Goal: Transaction & Acquisition: Purchase product/service

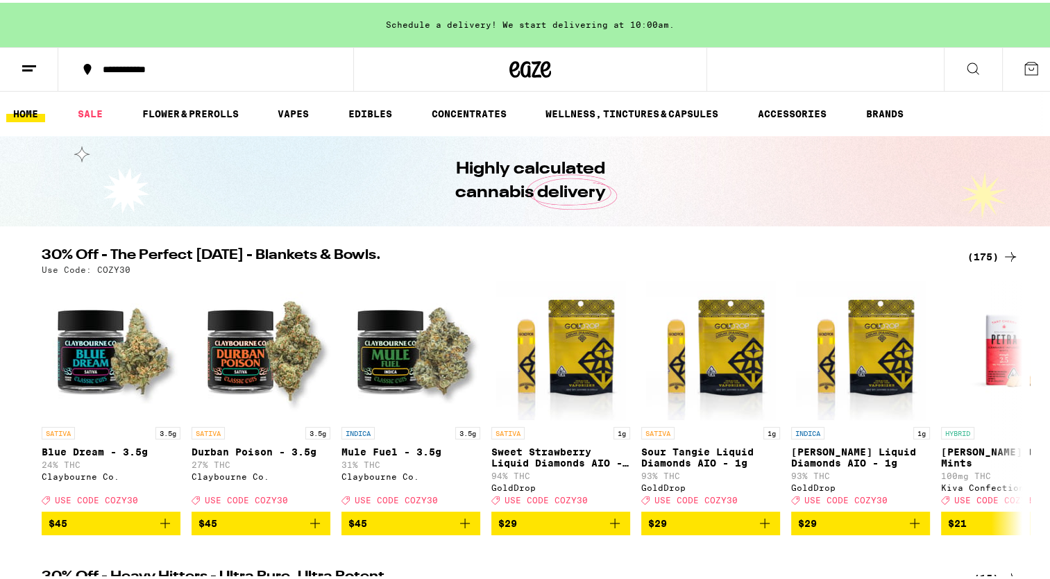
click at [1037, 321] on div "30% Off - The Perfect [DATE] - Blankets & Bowls. (175) Use Code: COZY30 SATIVA …" at bounding box center [530, 389] width 1060 height 287
click at [1002, 409] on icon at bounding box center [1010, 405] width 17 height 17
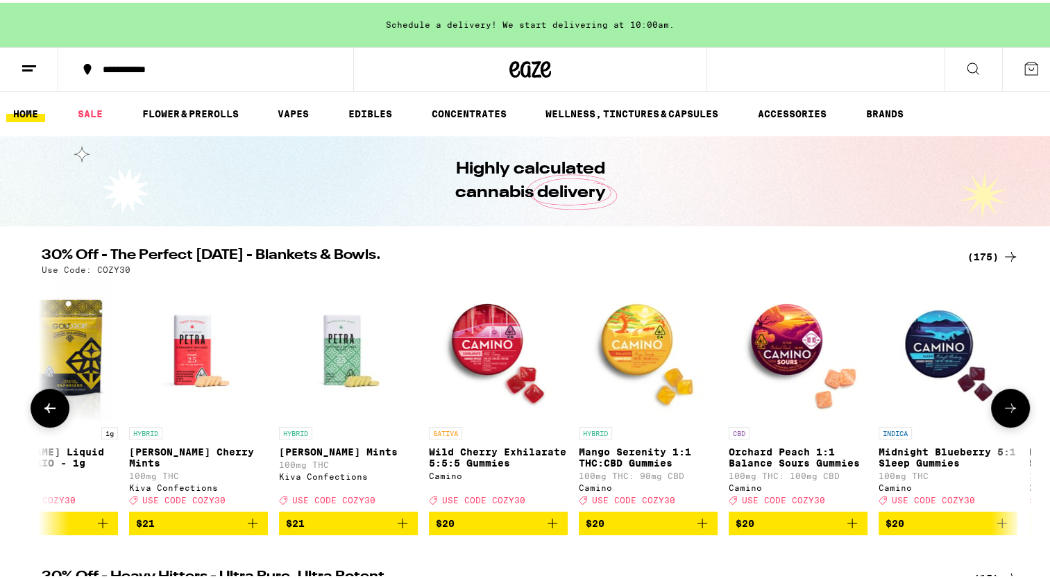
scroll to position [0, 826]
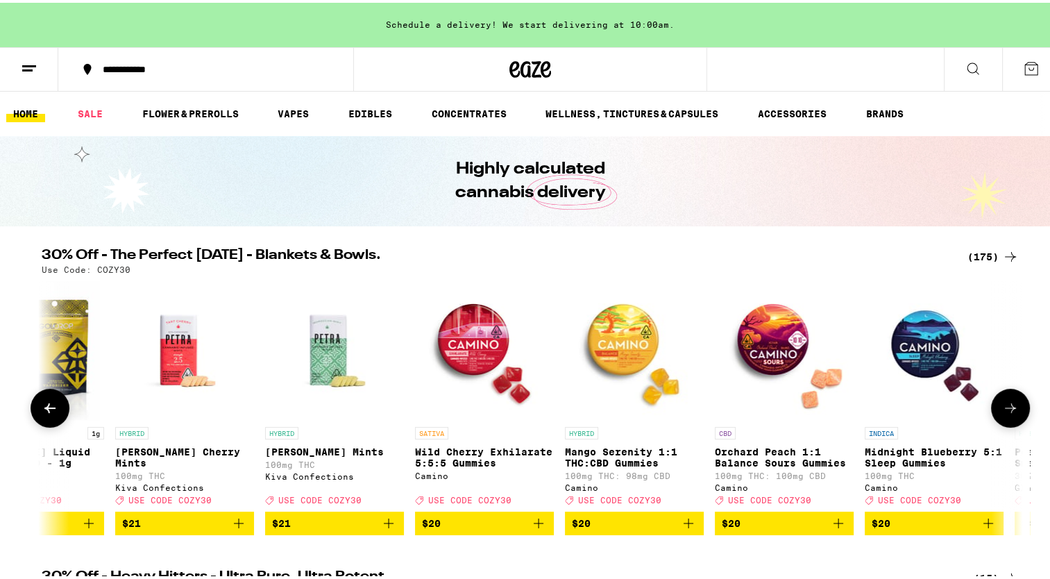
click at [1002, 409] on icon at bounding box center [1010, 405] width 17 height 17
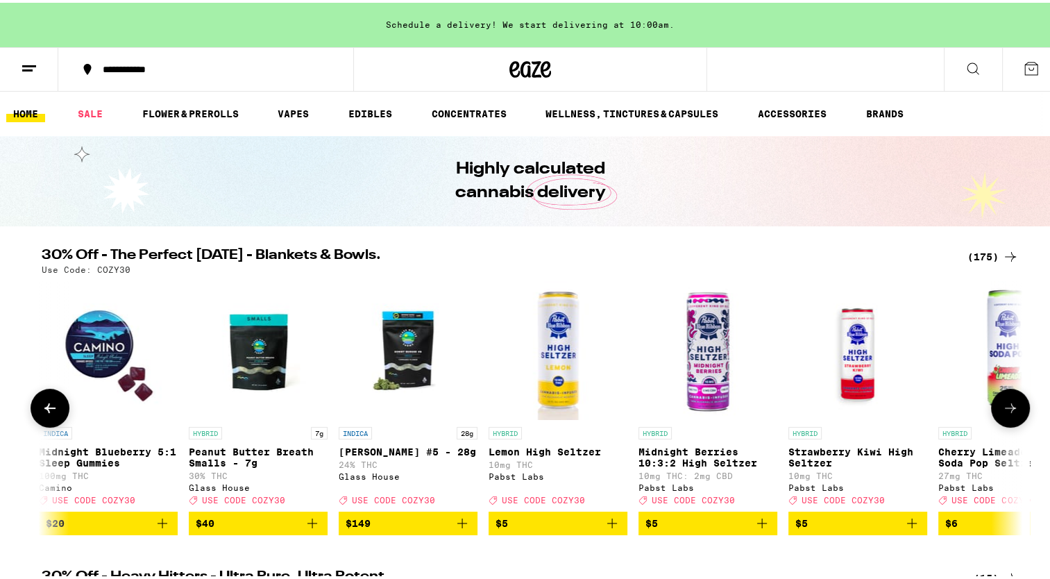
click at [1002, 409] on icon at bounding box center [1010, 405] width 17 height 17
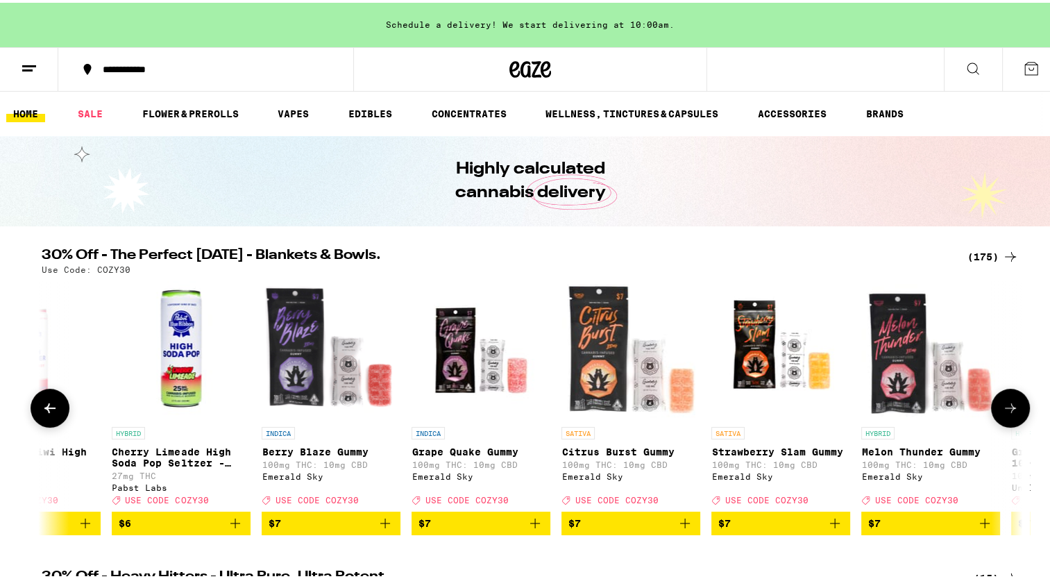
click at [1002, 409] on icon at bounding box center [1010, 405] width 17 height 17
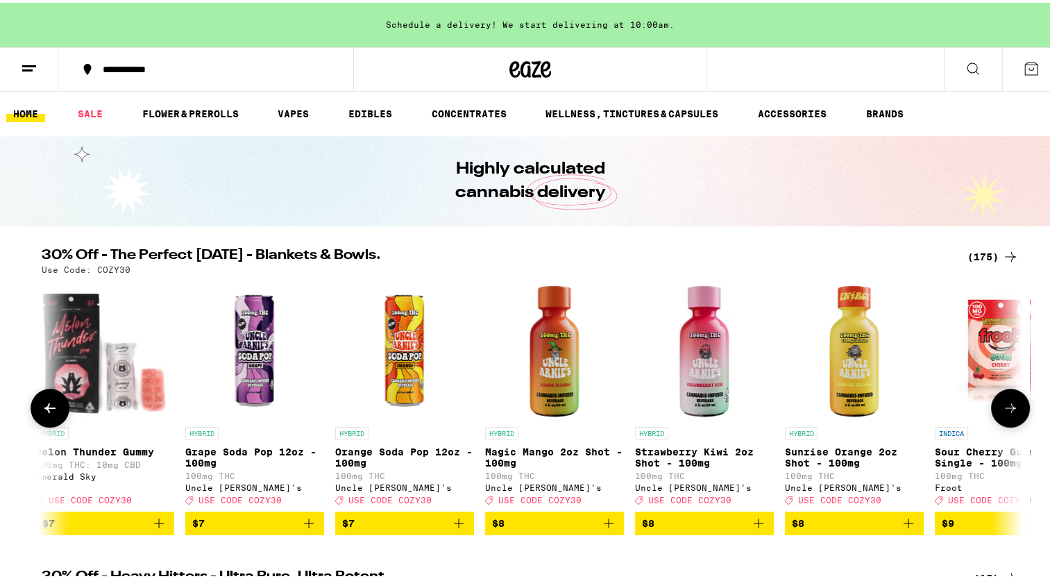
click at [1002, 409] on icon at bounding box center [1010, 405] width 17 height 17
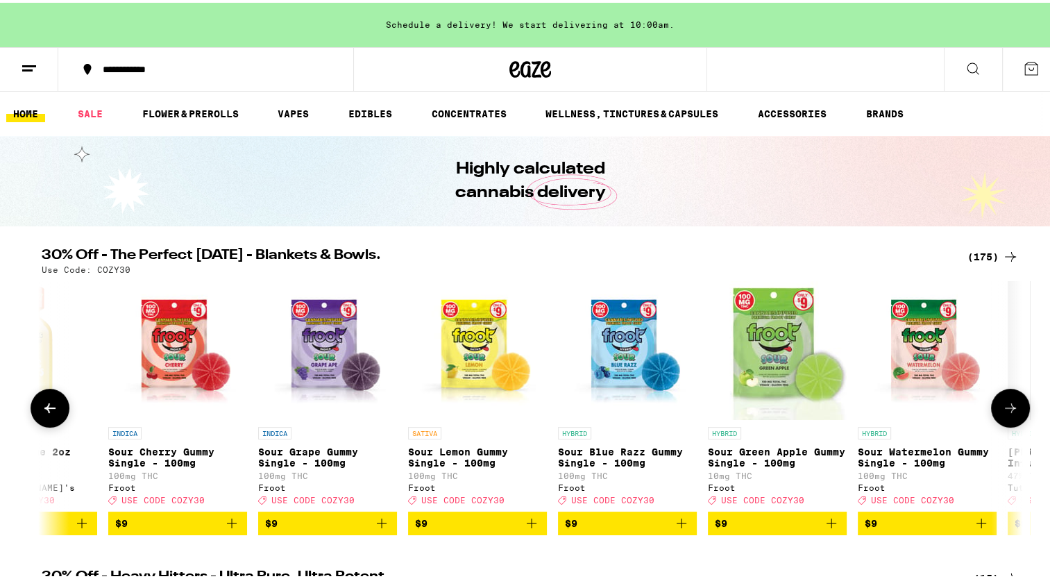
click at [1002, 409] on icon at bounding box center [1010, 405] width 17 height 17
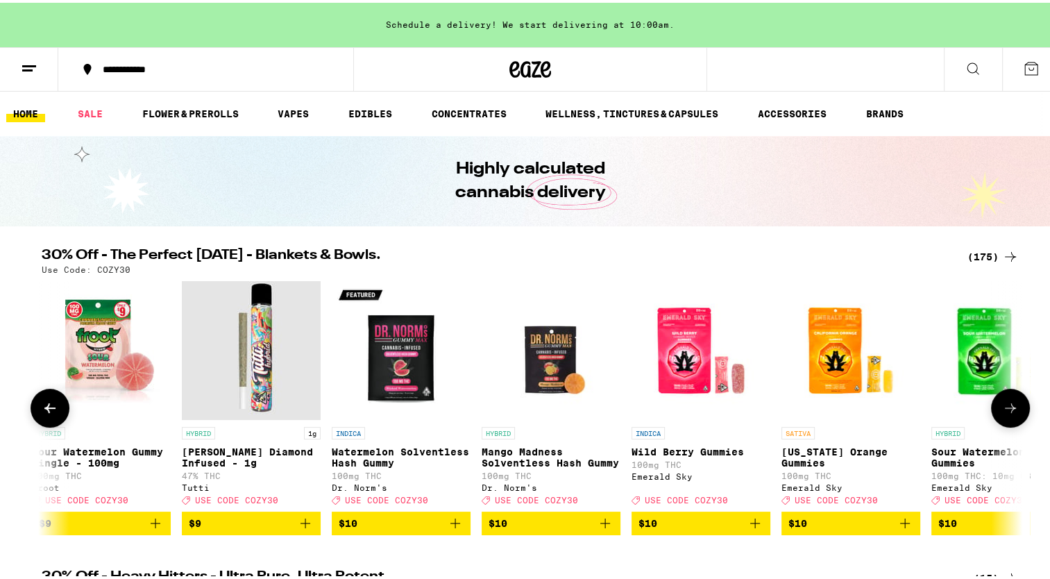
click at [1002, 409] on icon at bounding box center [1010, 405] width 17 height 17
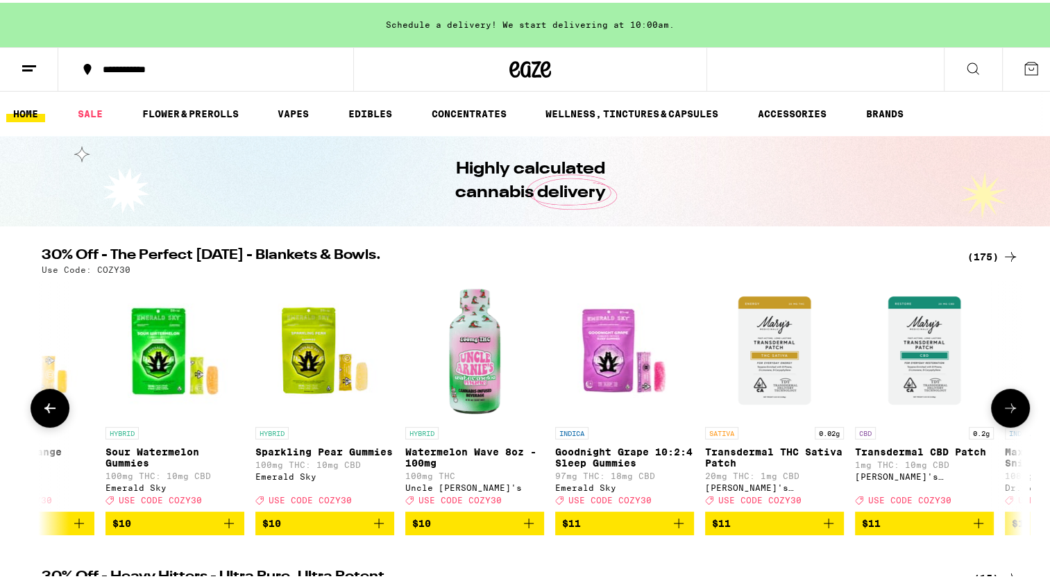
click at [1002, 409] on icon at bounding box center [1010, 405] width 17 height 17
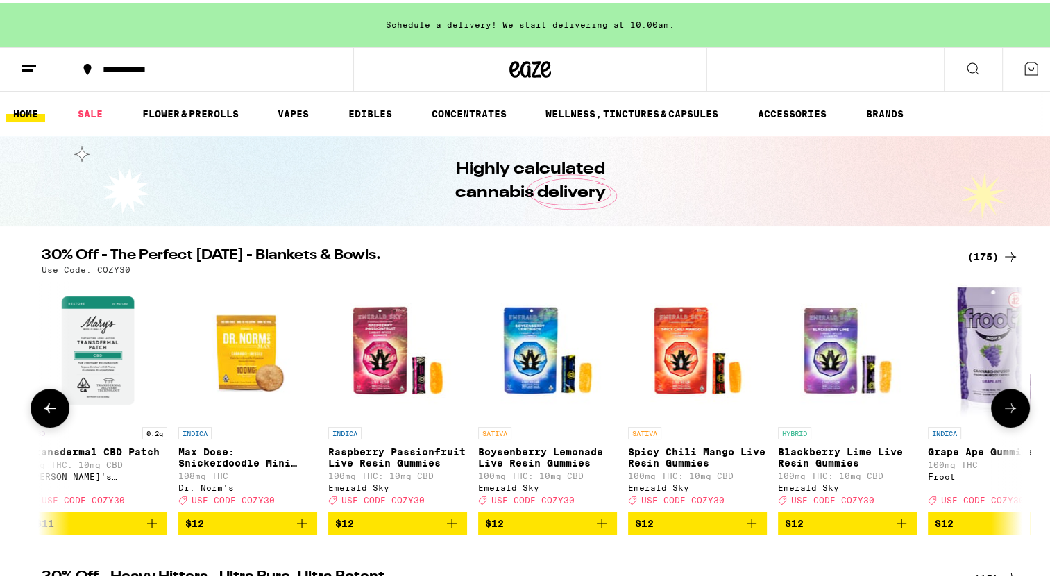
click at [1002, 409] on icon at bounding box center [1010, 405] width 17 height 17
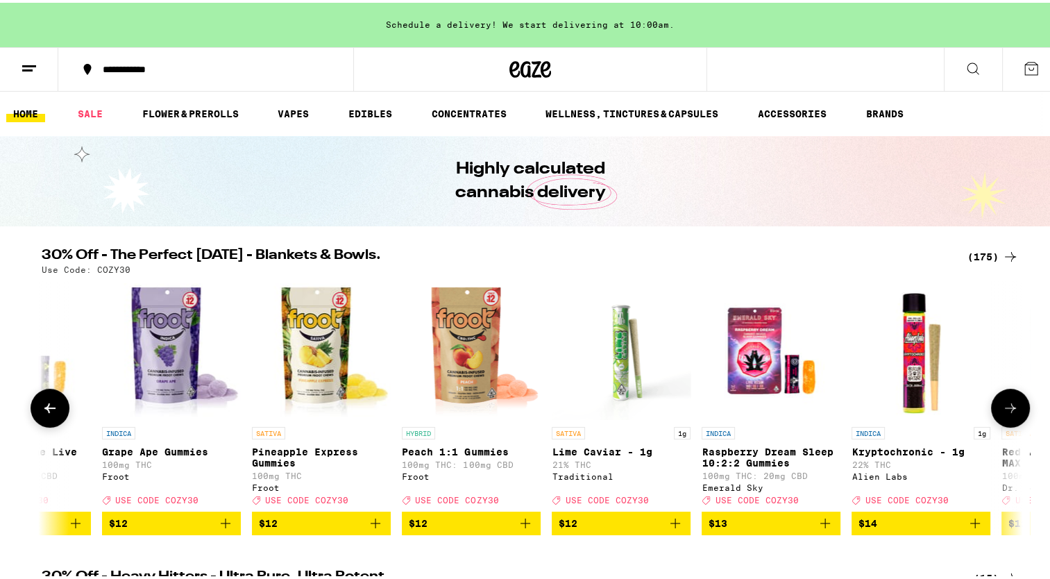
click at [1002, 409] on icon at bounding box center [1010, 405] width 17 height 17
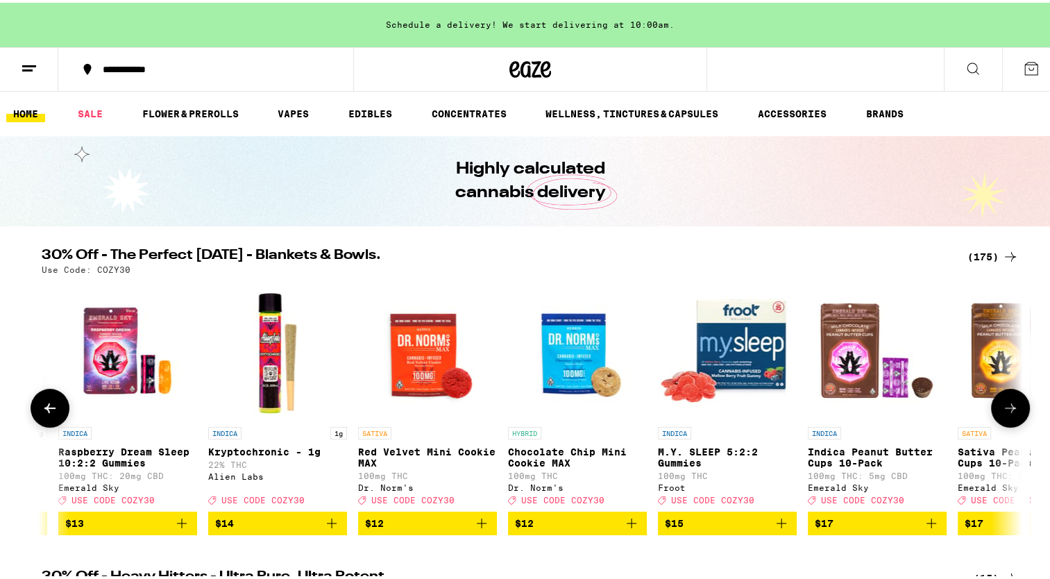
scroll to position [0, 8260]
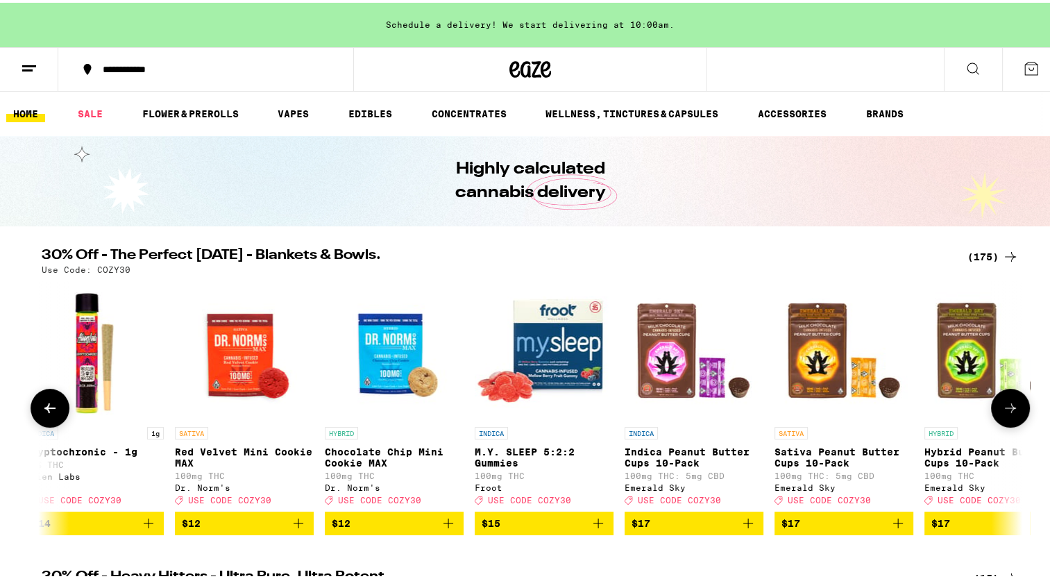
click at [1002, 409] on icon at bounding box center [1010, 405] width 17 height 17
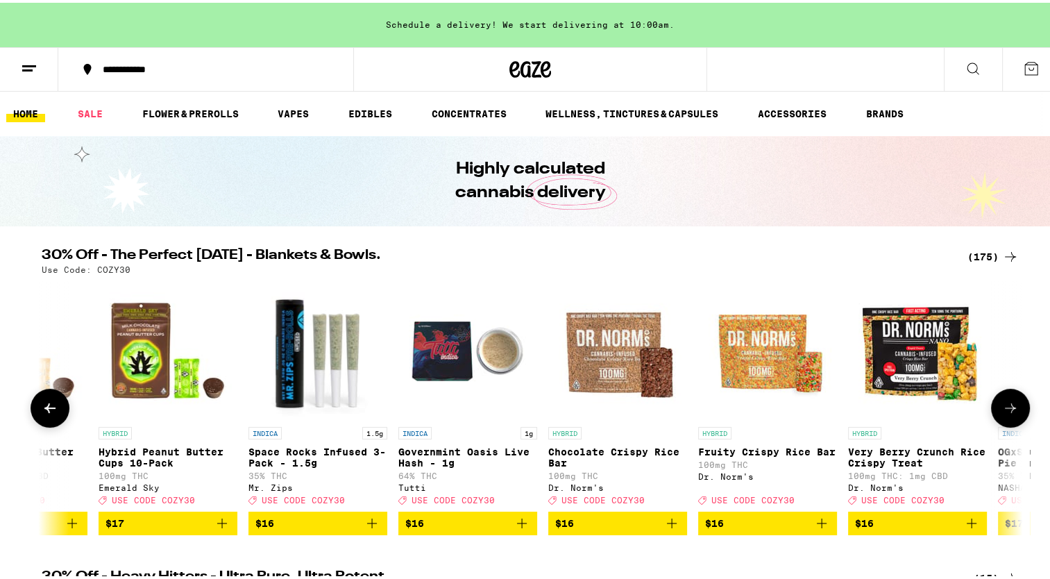
click at [1002, 409] on icon at bounding box center [1010, 405] width 17 height 17
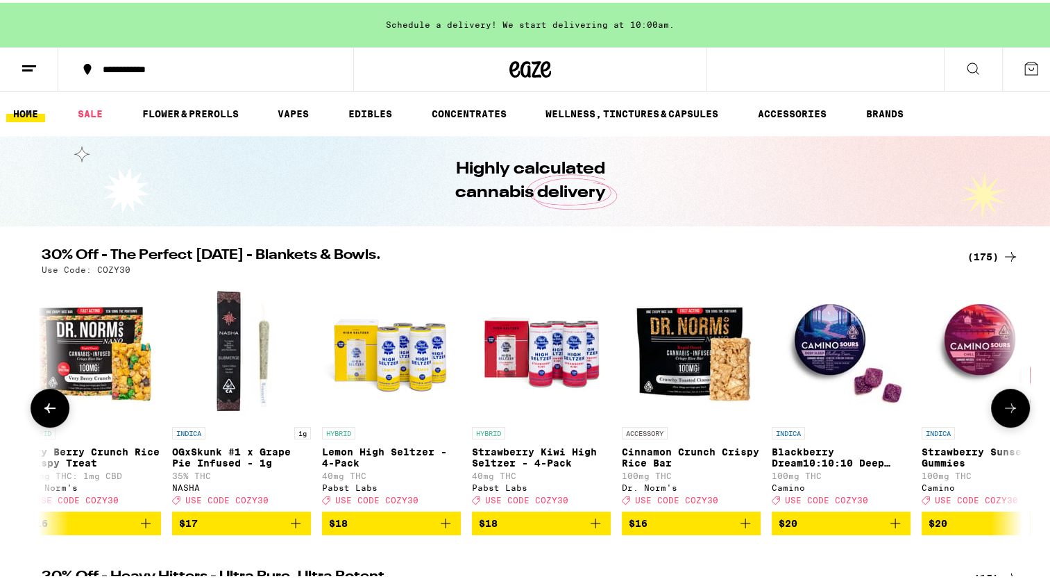
scroll to position [0, 9912]
click at [1002, 409] on icon at bounding box center [1010, 405] width 17 height 17
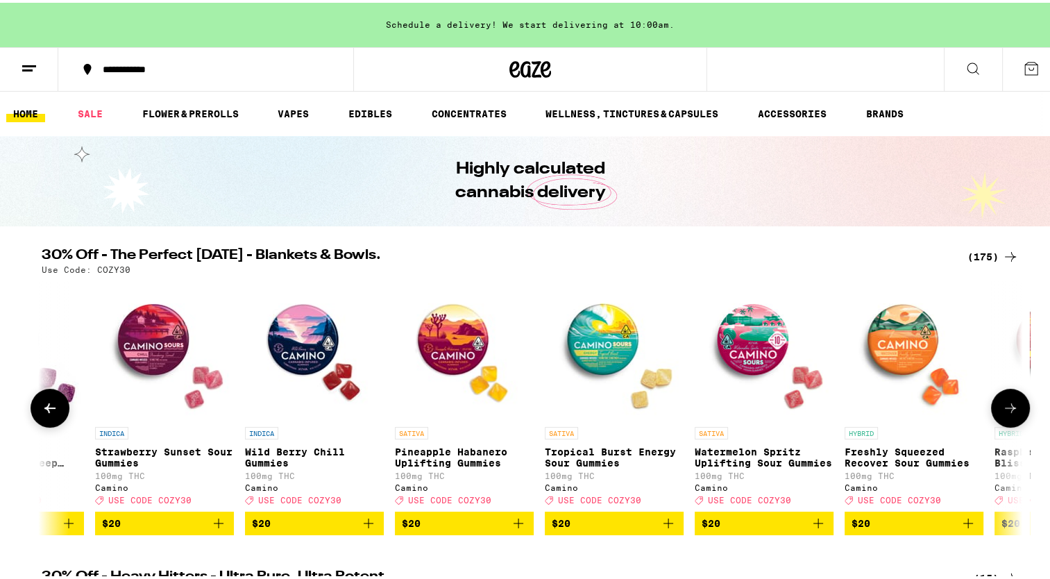
click at [1002, 409] on icon at bounding box center [1010, 405] width 17 height 17
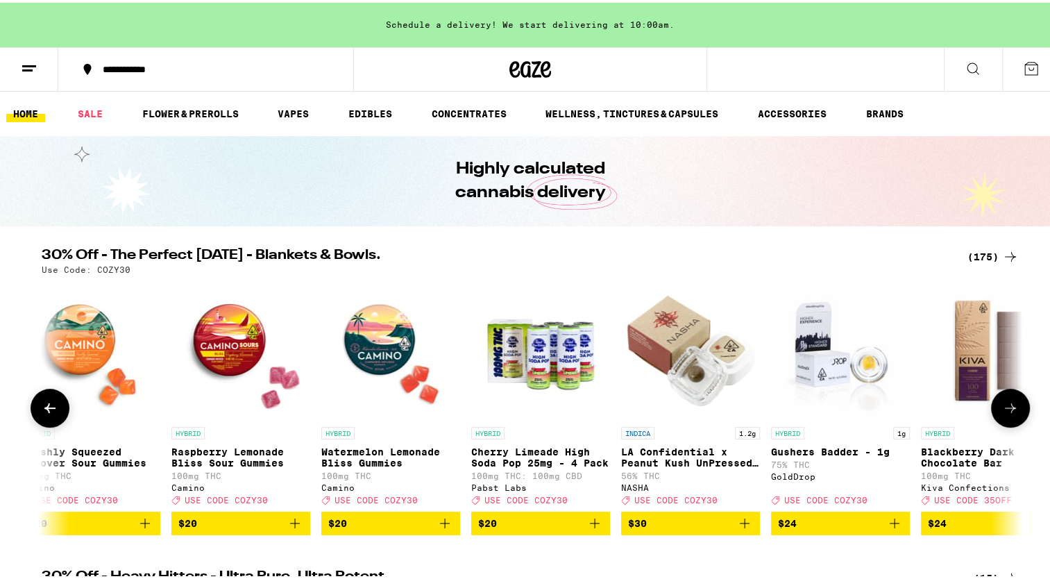
scroll to position [0, 11564]
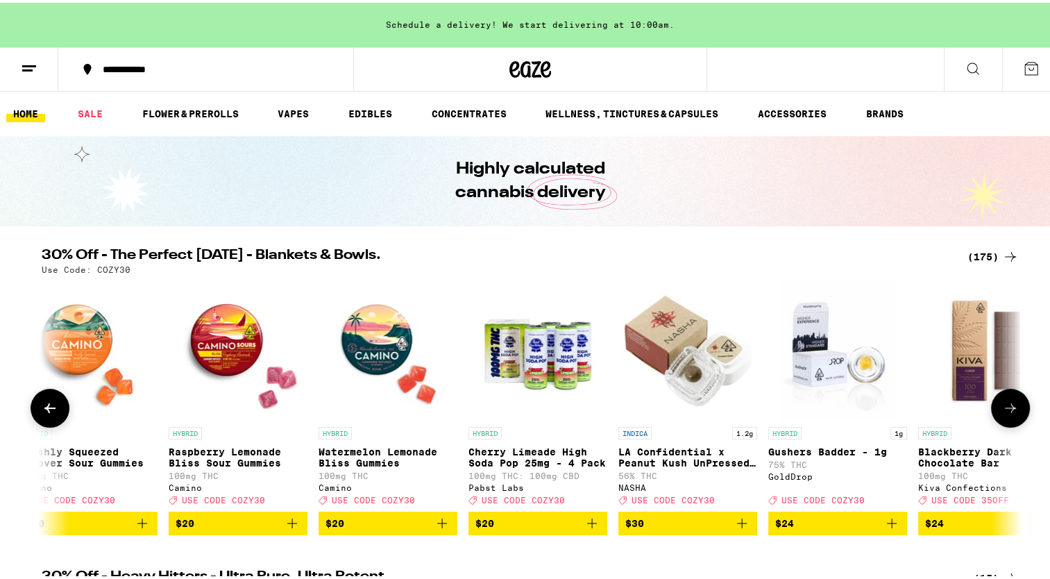
click at [1002, 409] on icon at bounding box center [1010, 405] width 17 height 17
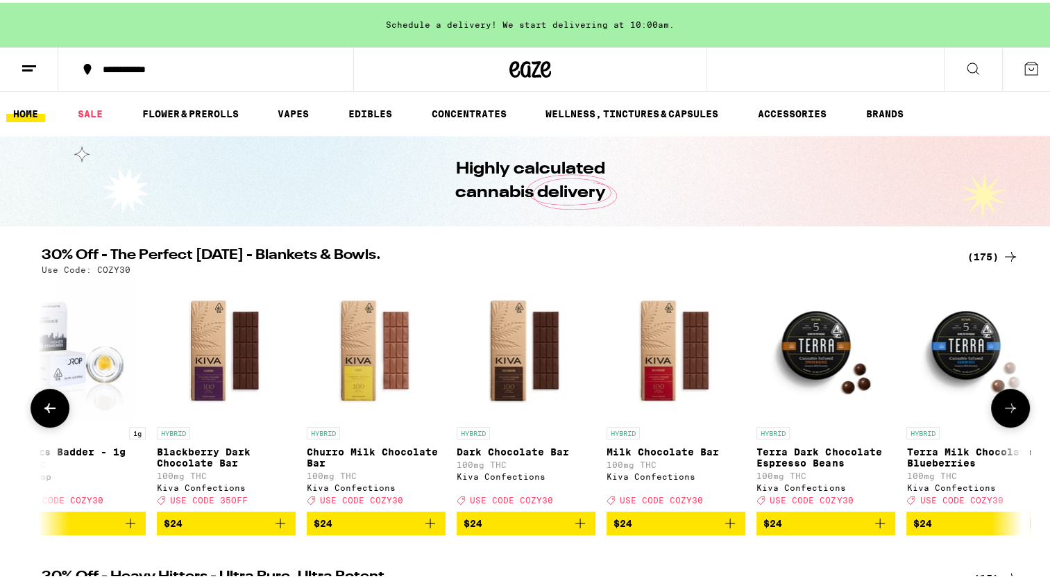
click at [1002, 409] on icon at bounding box center [1010, 405] width 17 height 17
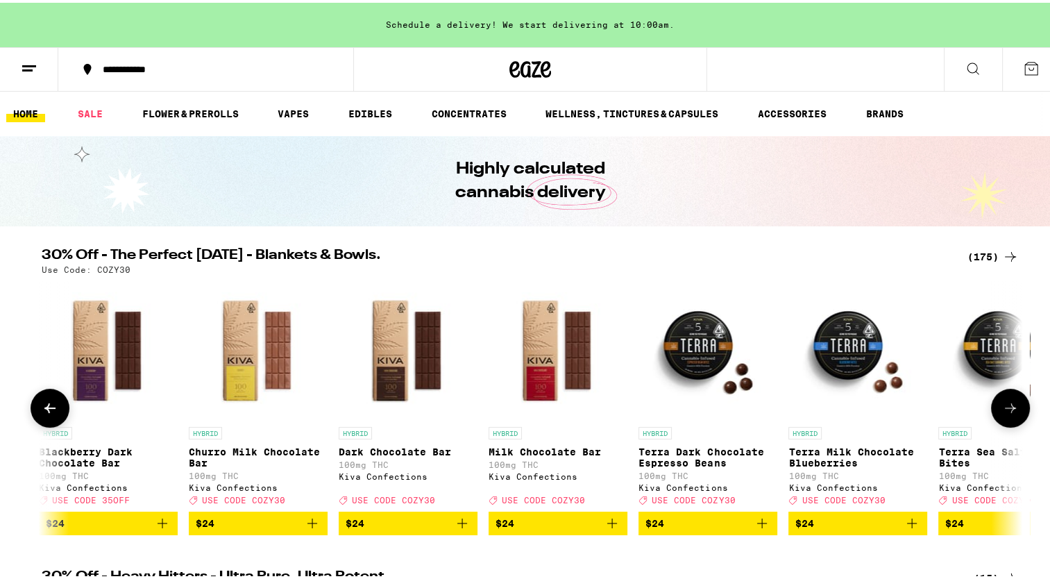
click at [1002, 409] on icon at bounding box center [1010, 405] width 17 height 17
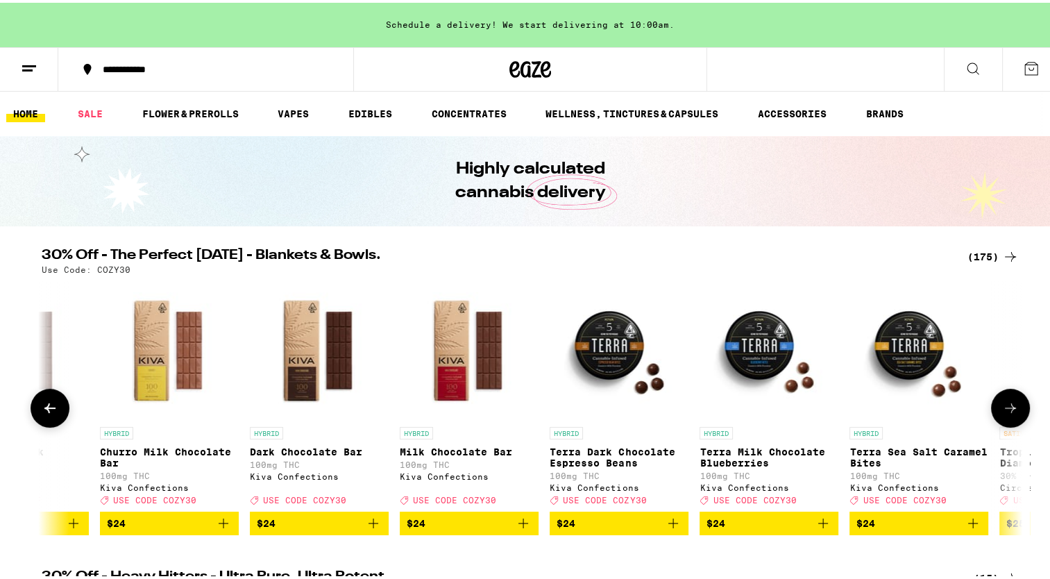
click at [1002, 409] on icon at bounding box center [1010, 405] width 17 height 17
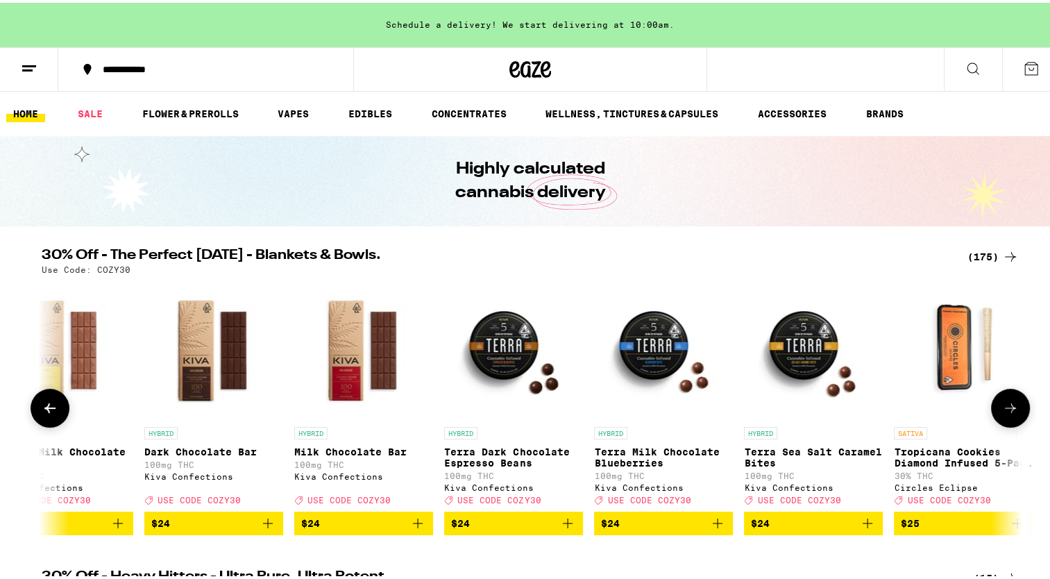
click at [1002, 409] on icon at bounding box center [1010, 405] width 17 height 17
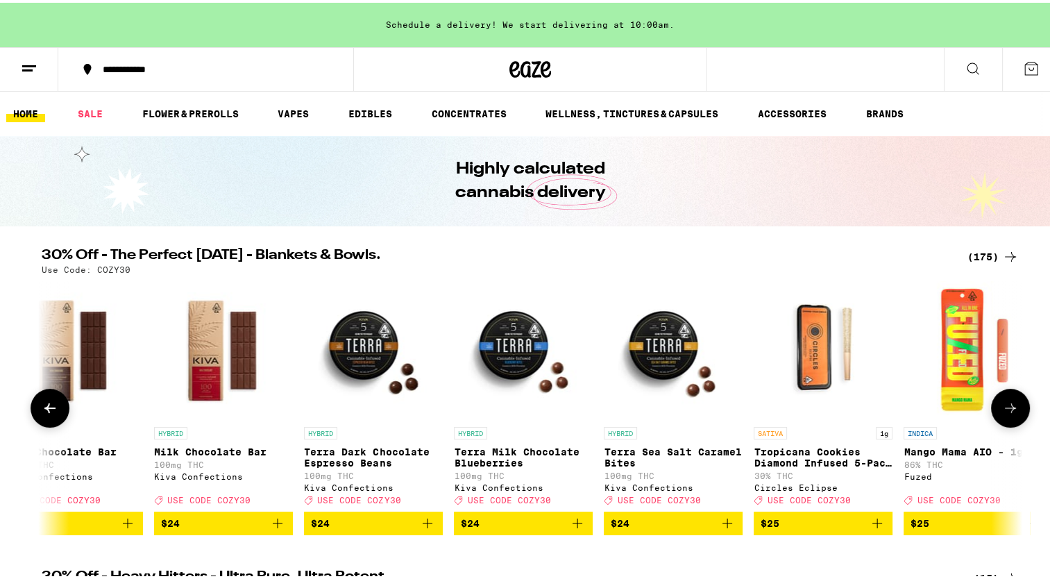
click at [1002, 409] on icon at bounding box center [1010, 405] width 17 height 17
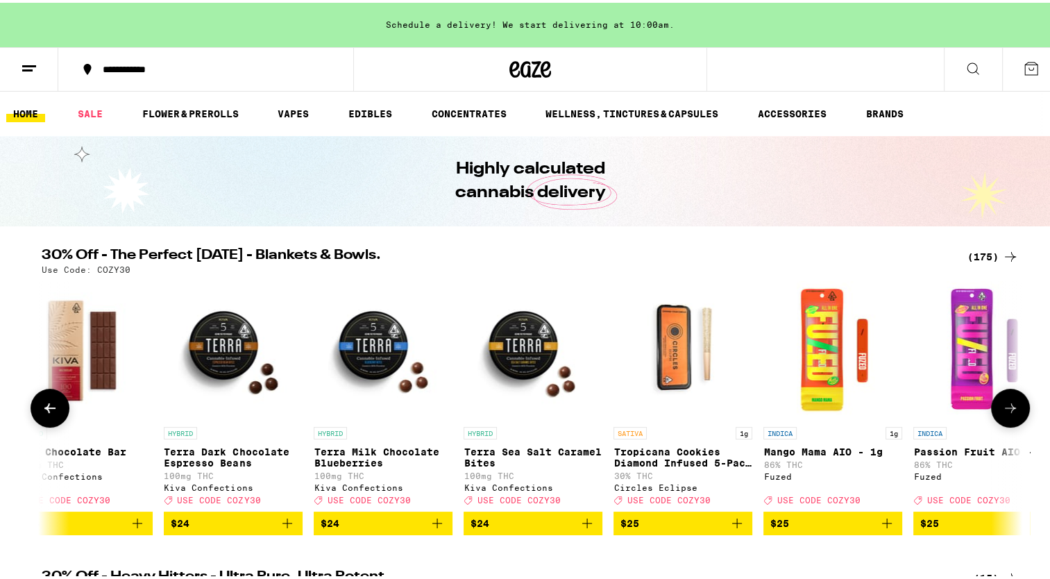
click at [1002, 409] on icon at bounding box center [1010, 405] width 17 height 17
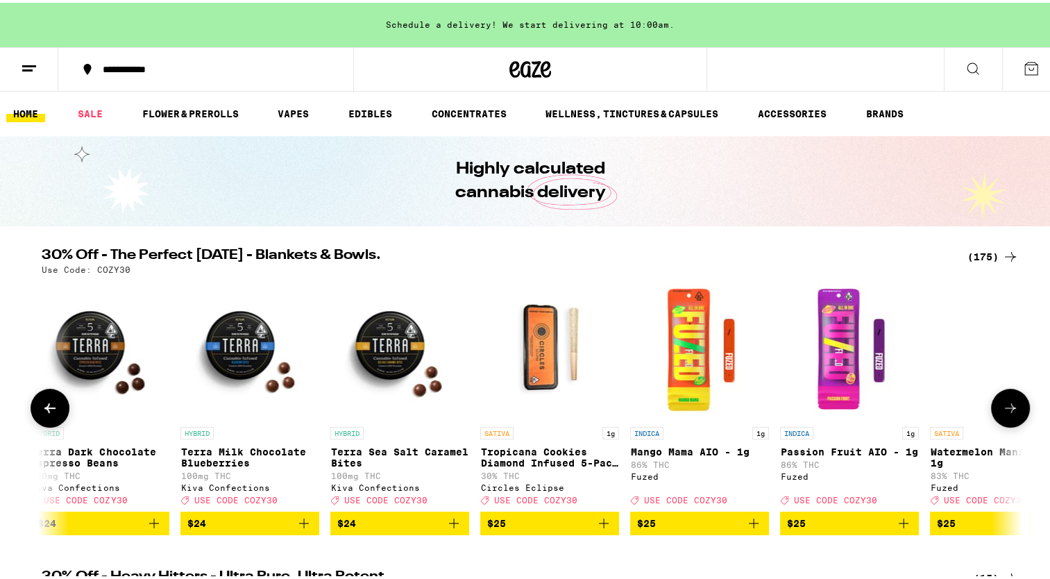
click at [1002, 409] on icon at bounding box center [1010, 405] width 17 height 17
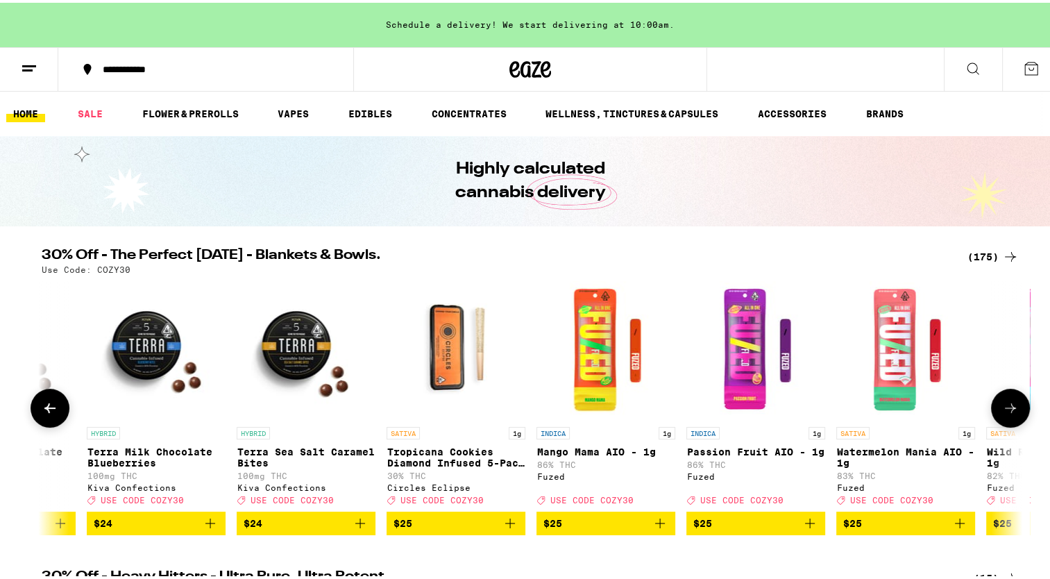
click at [1002, 409] on icon at bounding box center [1010, 405] width 17 height 17
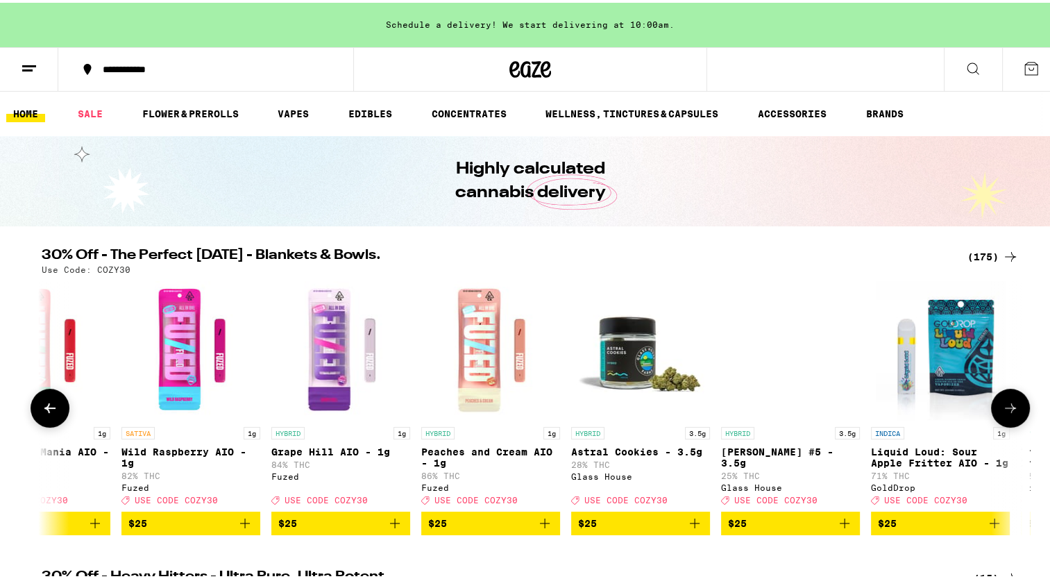
scroll to position [0, 14010]
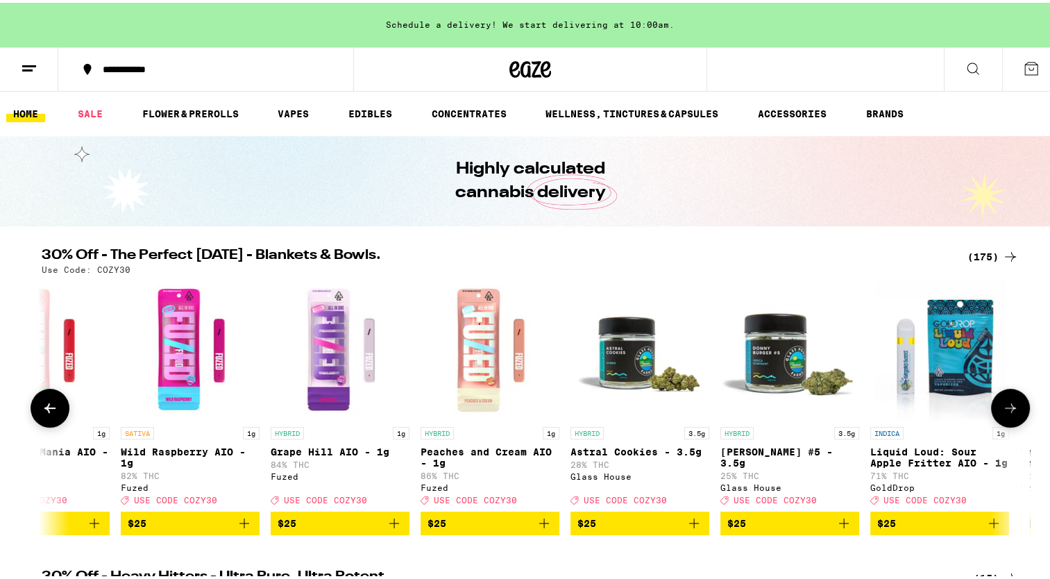
click at [1002, 409] on icon at bounding box center [1010, 405] width 17 height 17
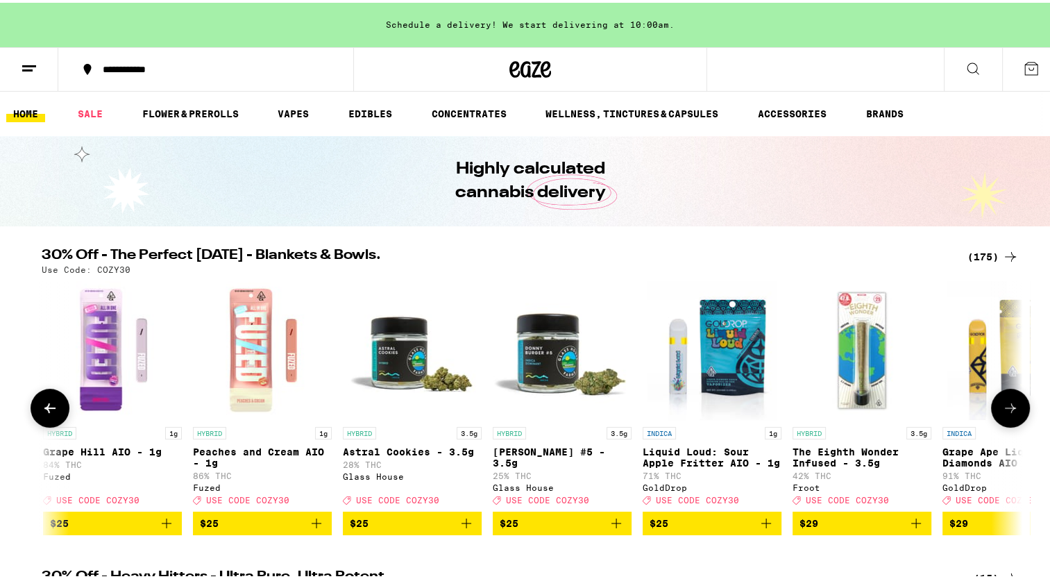
click at [1002, 409] on icon at bounding box center [1010, 405] width 17 height 17
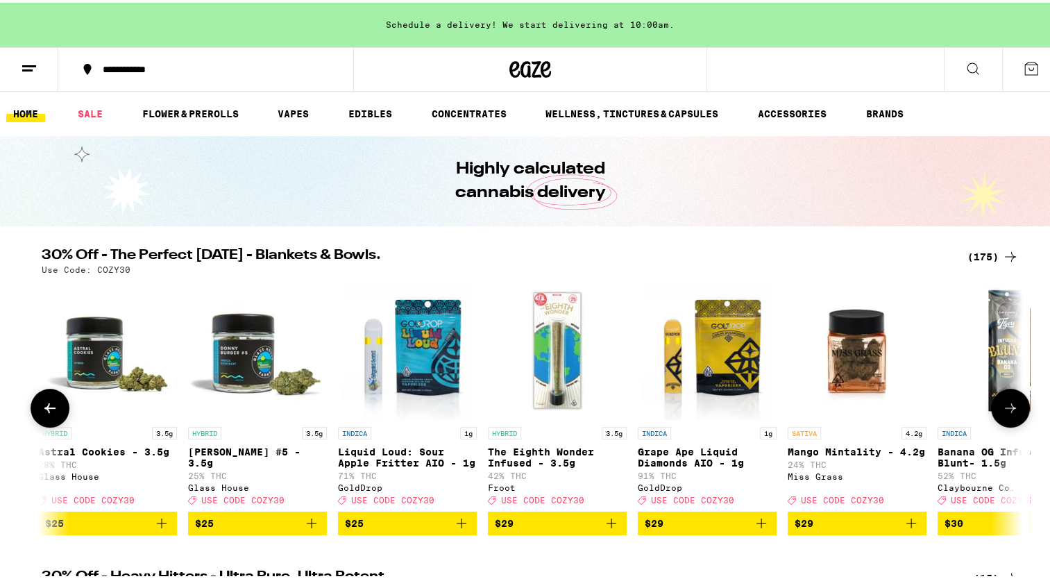
click at [1002, 409] on icon at bounding box center [1010, 405] width 17 height 17
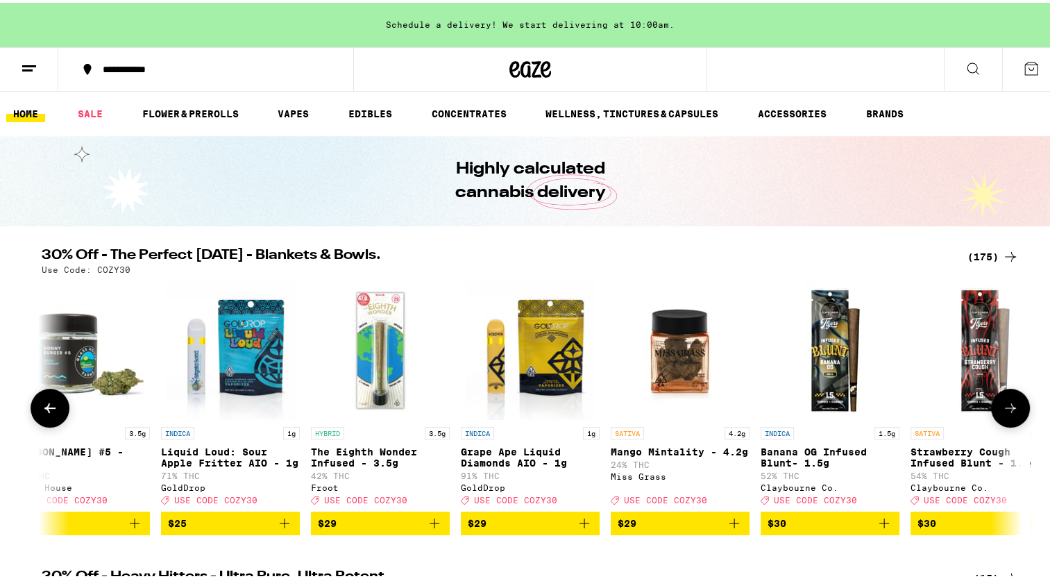
click at [1002, 409] on icon at bounding box center [1010, 405] width 17 height 17
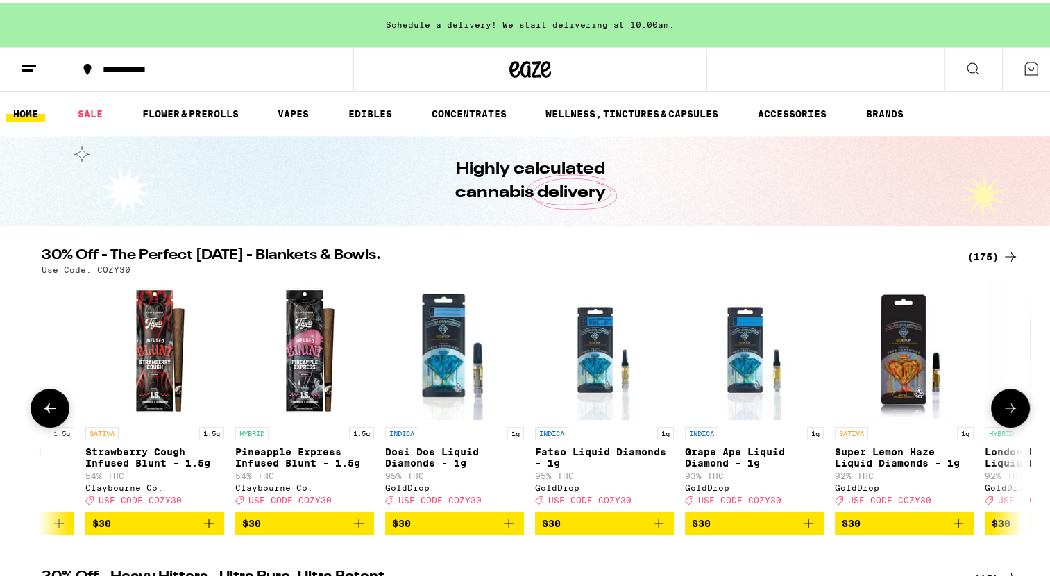
scroll to position [0, 15545]
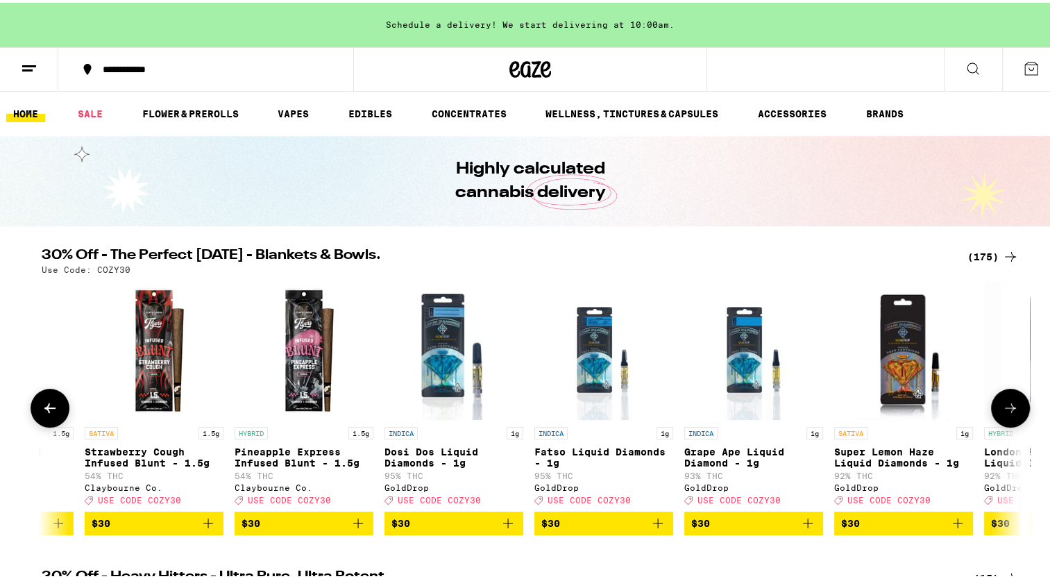
click at [1002, 409] on icon at bounding box center [1010, 405] width 17 height 17
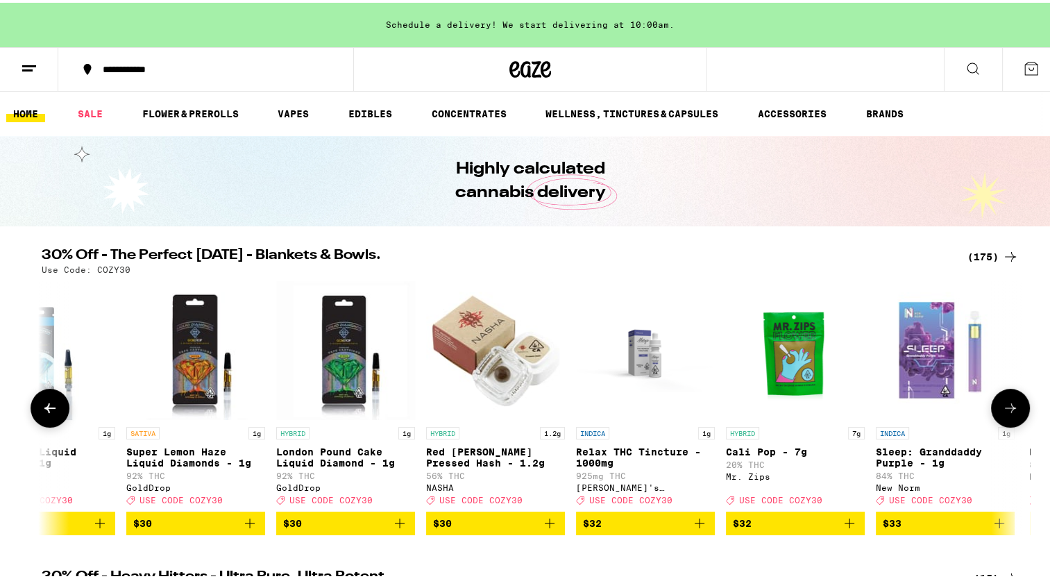
scroll to position [0, 16371]
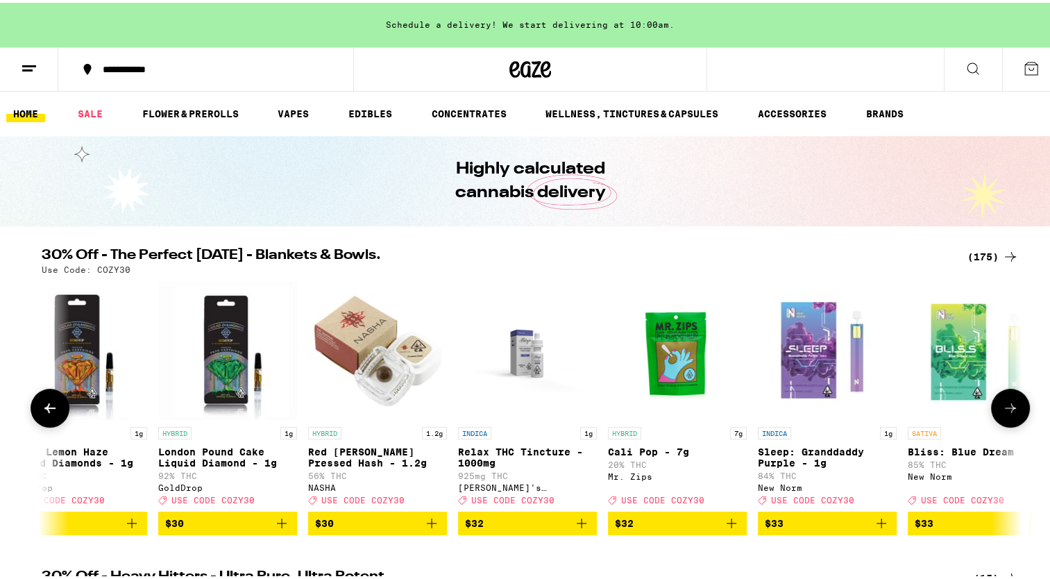
click at [1002, 409] on icon at bounding box center [1010, 405] width 17 height 17
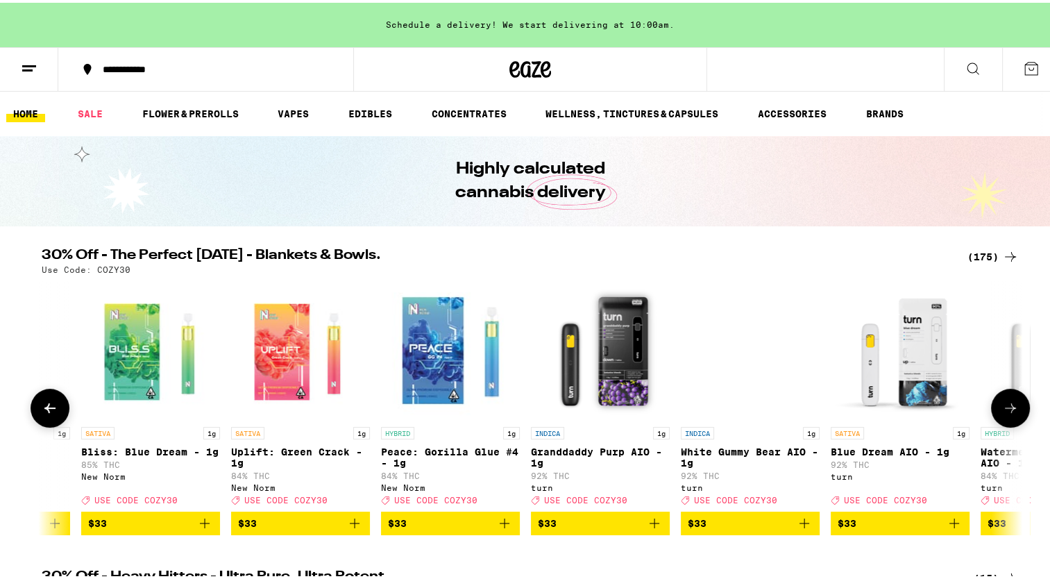
click at [1002, 409] on icon at bounding box center [1010, 405] width 17 height 17
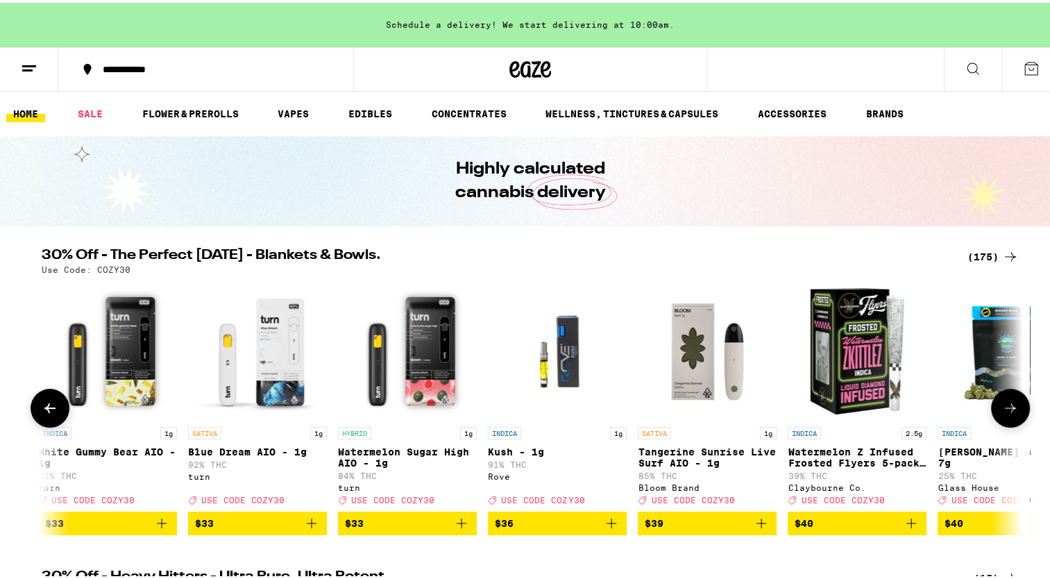
scroll to position [0, 18023]
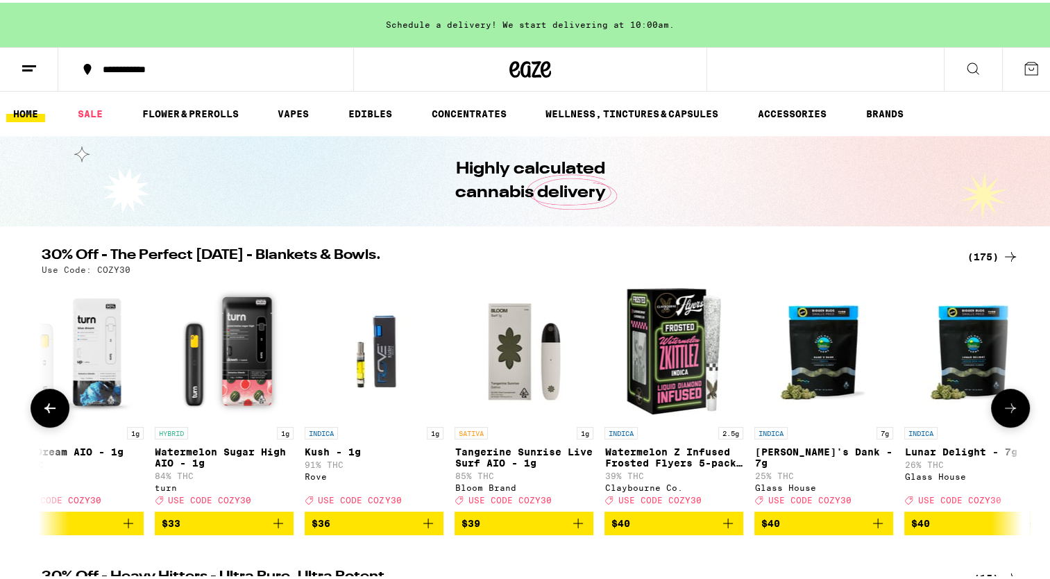
click at [1002, 409] on icon at bounding box center [1010, 405] width 17 height 17
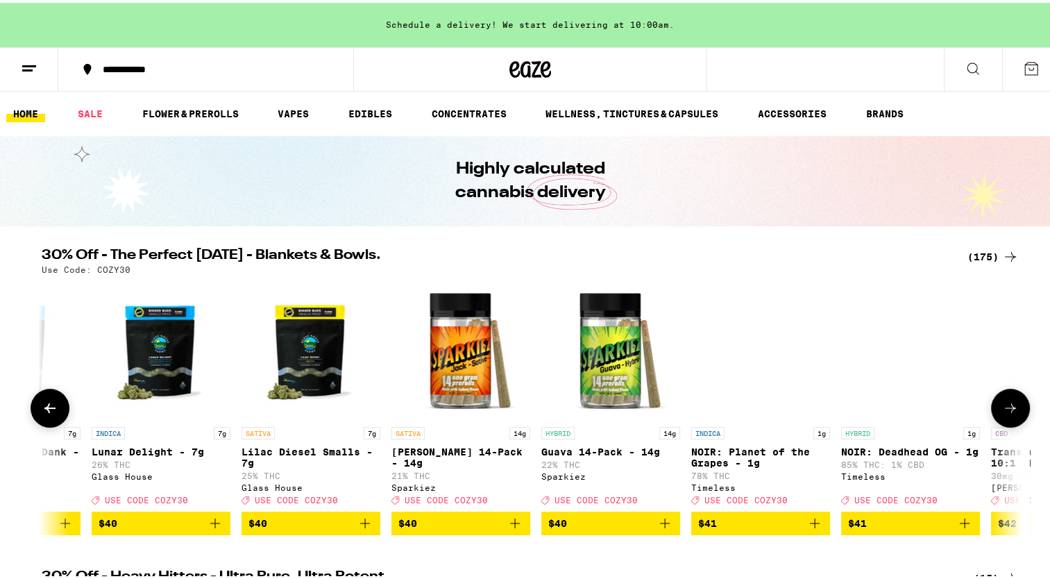
scroll to position [0, 18849]
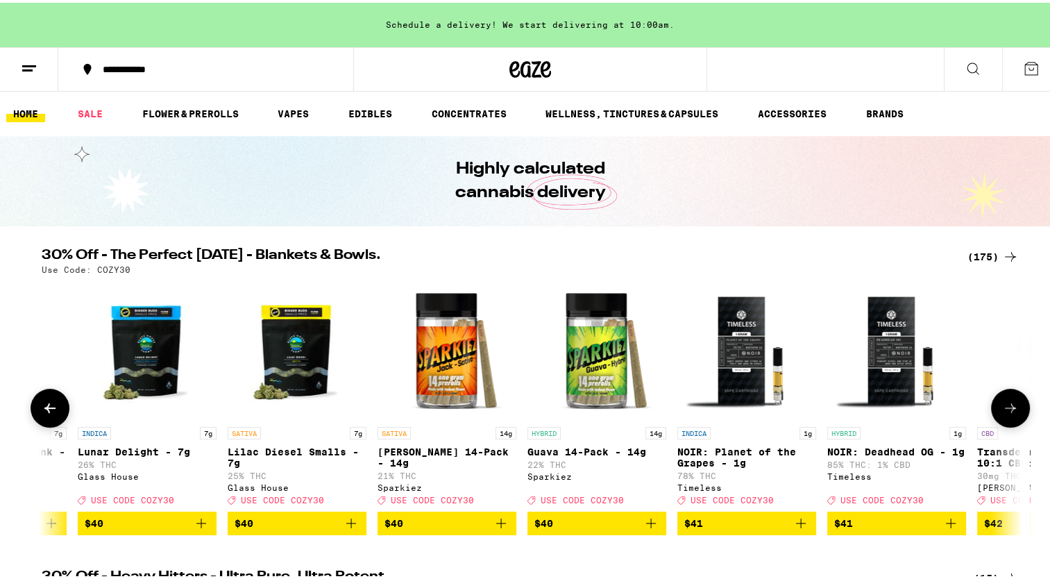
click at [1002, 409] on icon at bounding box center [1010, 405] width 17 height 17
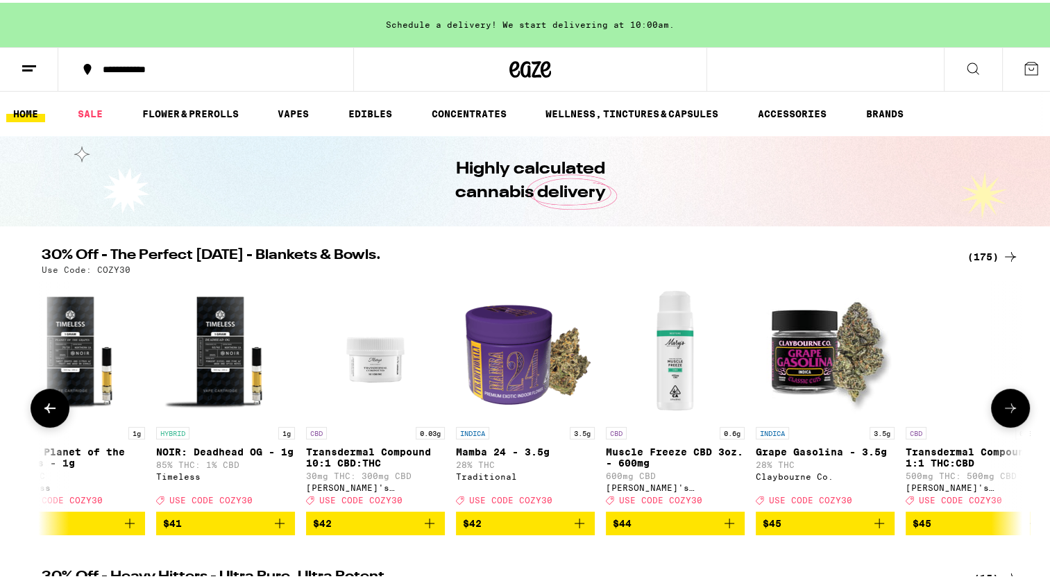
scroll to position [0, 19675]
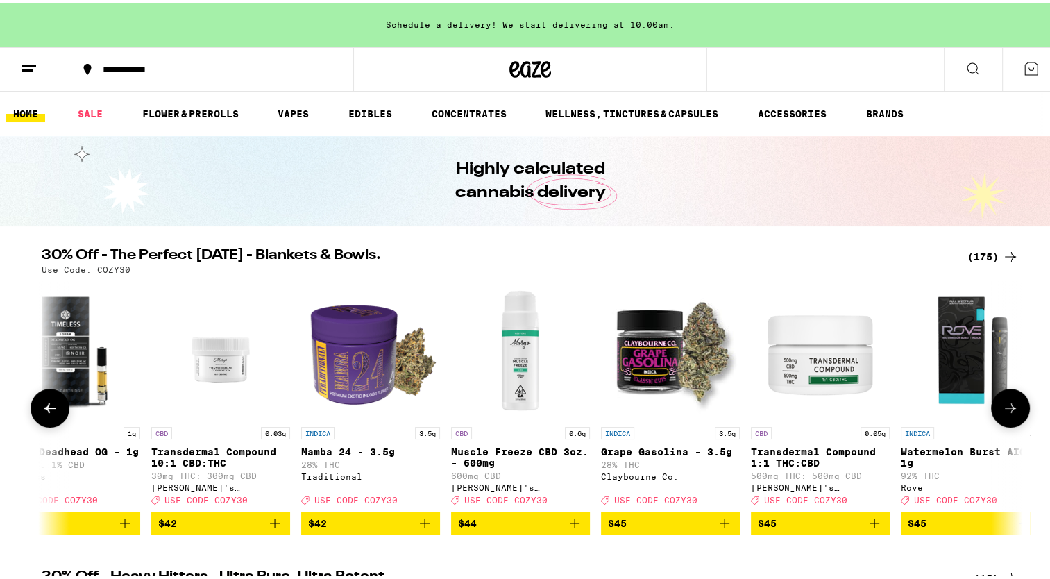
click at [1002, 409] on icon at bounding box center [1010, 405] width 17 height 17
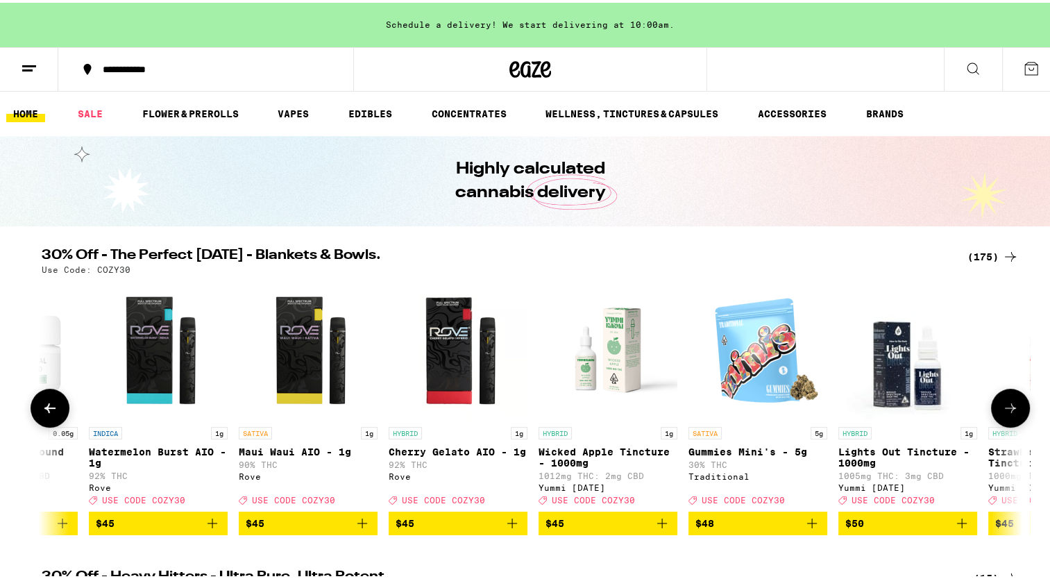
scroll to position [0, 20501]
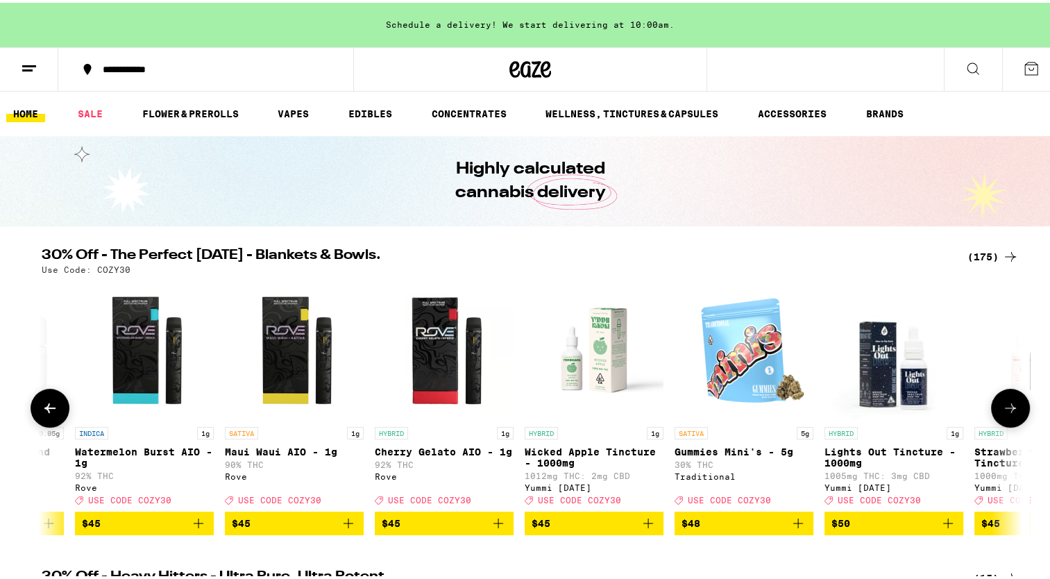
click at [1002, 409] on icon at bounding box center [1010, 405] width 17 height 17
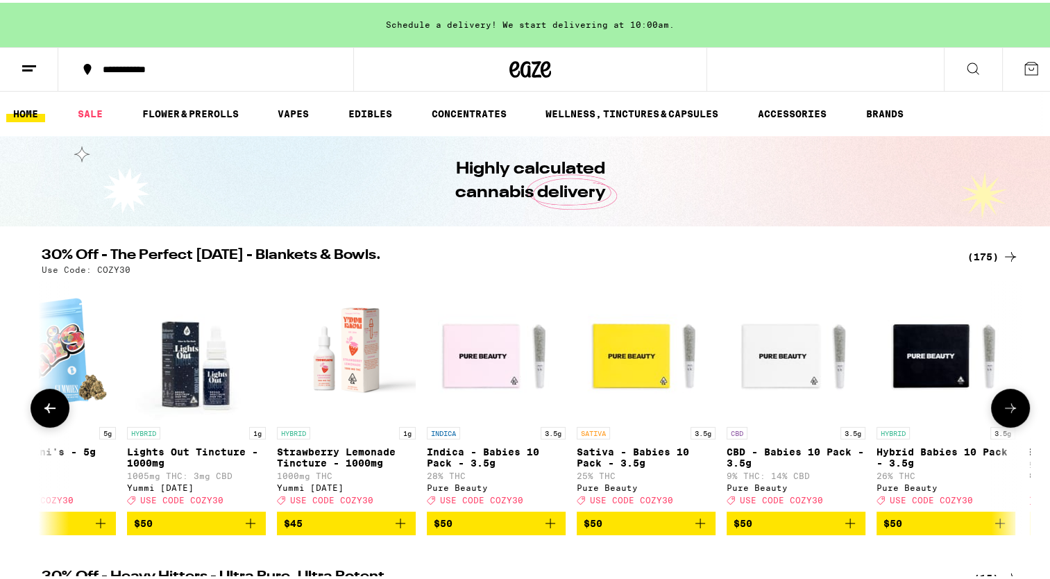
scroll to position [0, 21327]
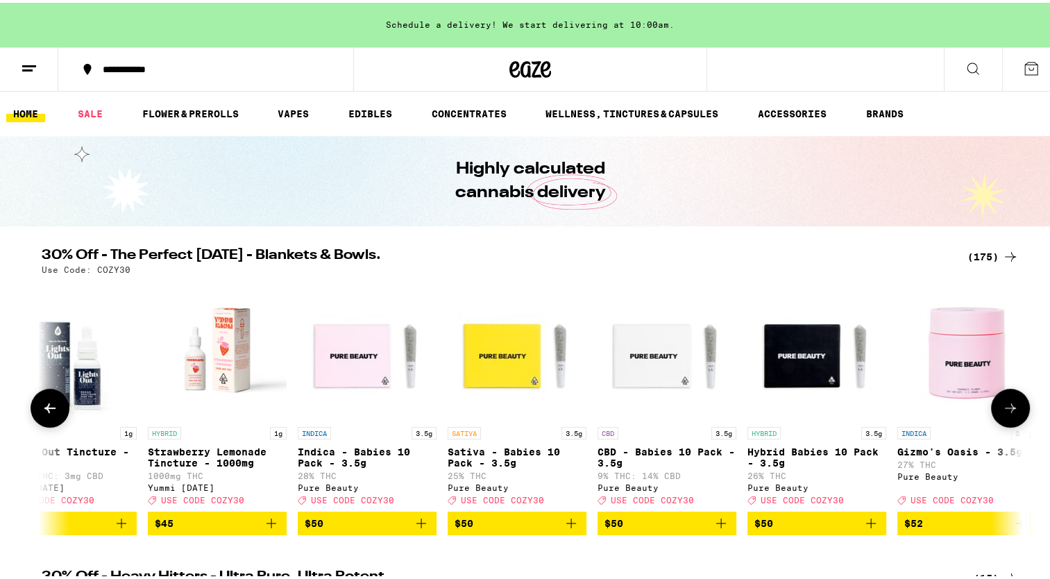
click at [1002, 409] on icon at bounding box center [1010, 405] width 17 height 17
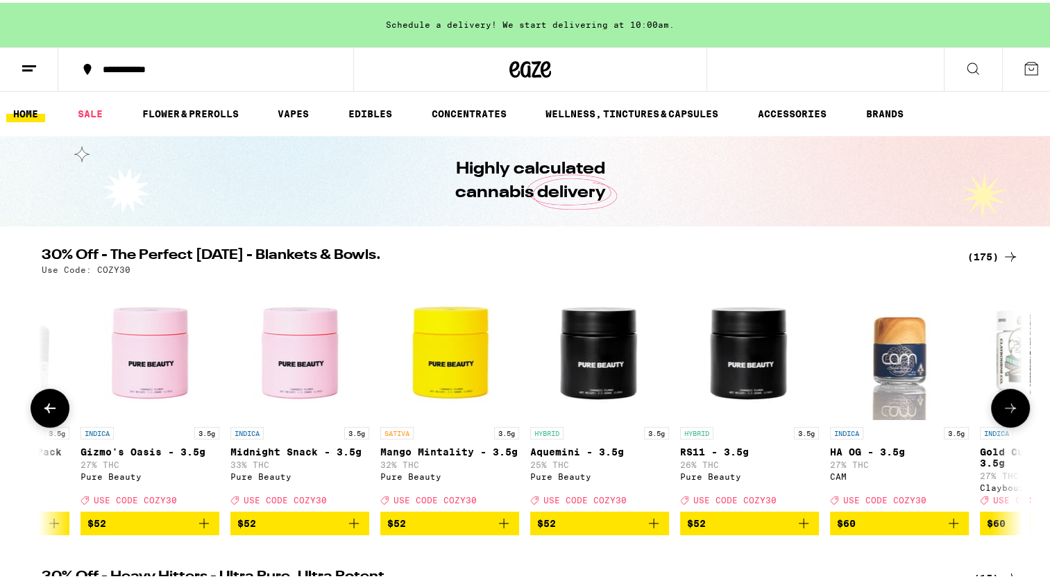
click at [1002, 409] on icon at bounding box center [1010, 405] width 17 height 17
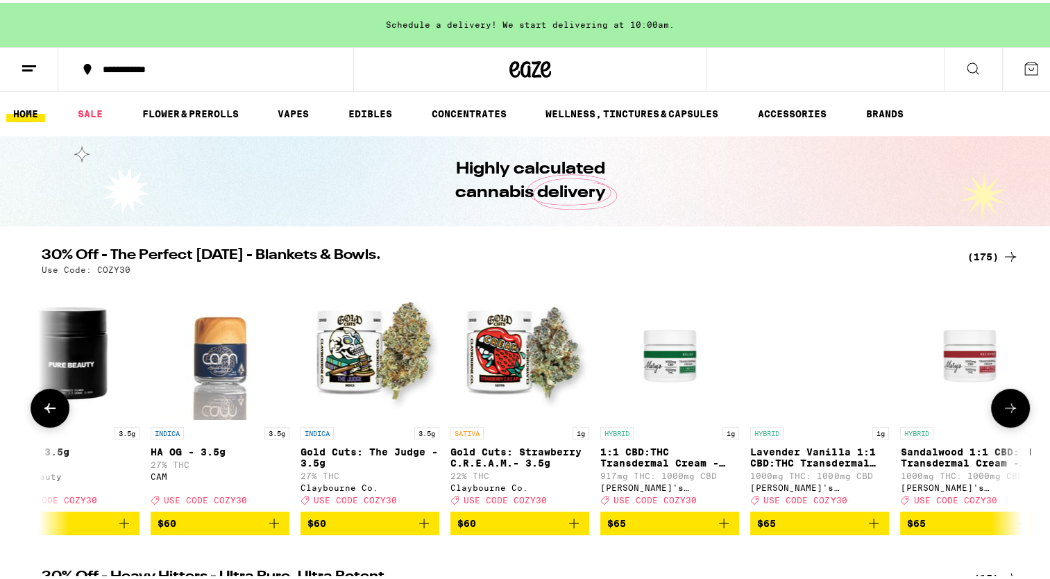
scroll to position [0, 22976]
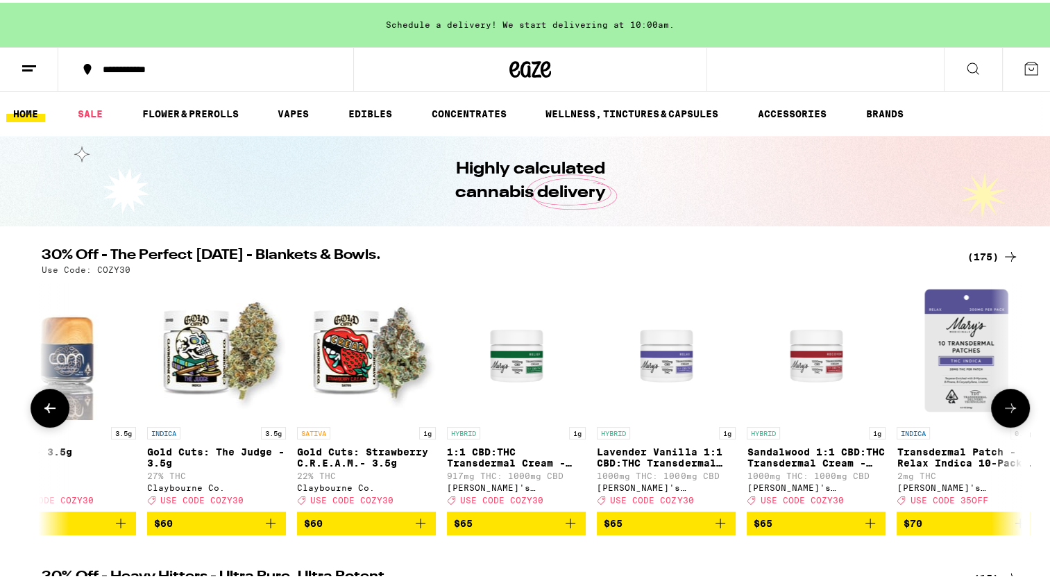
click at [54, 407] on button at bounding box center [50, 405] width 39 height 39
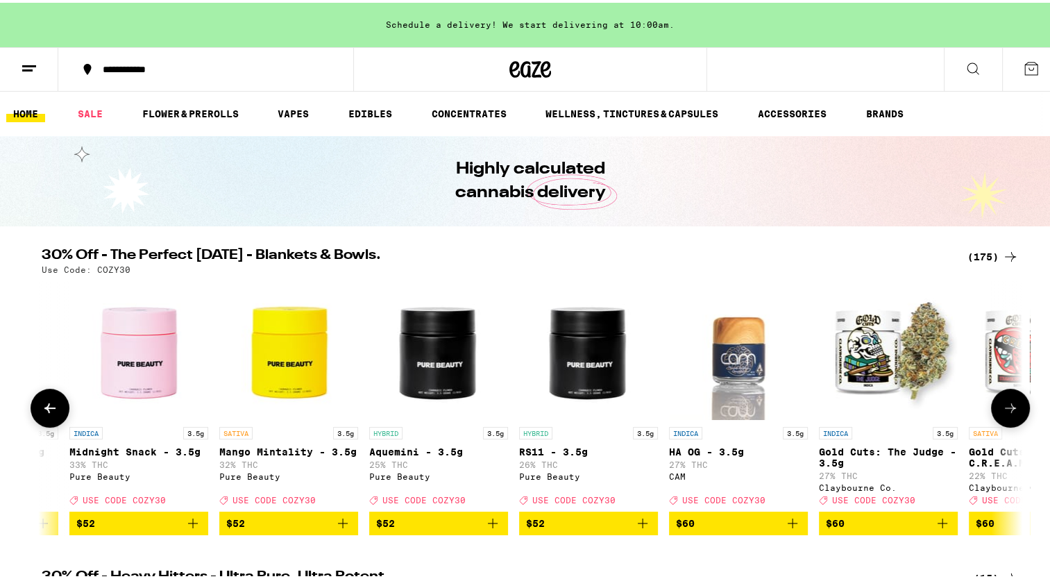
scroll to position [0, 22151]
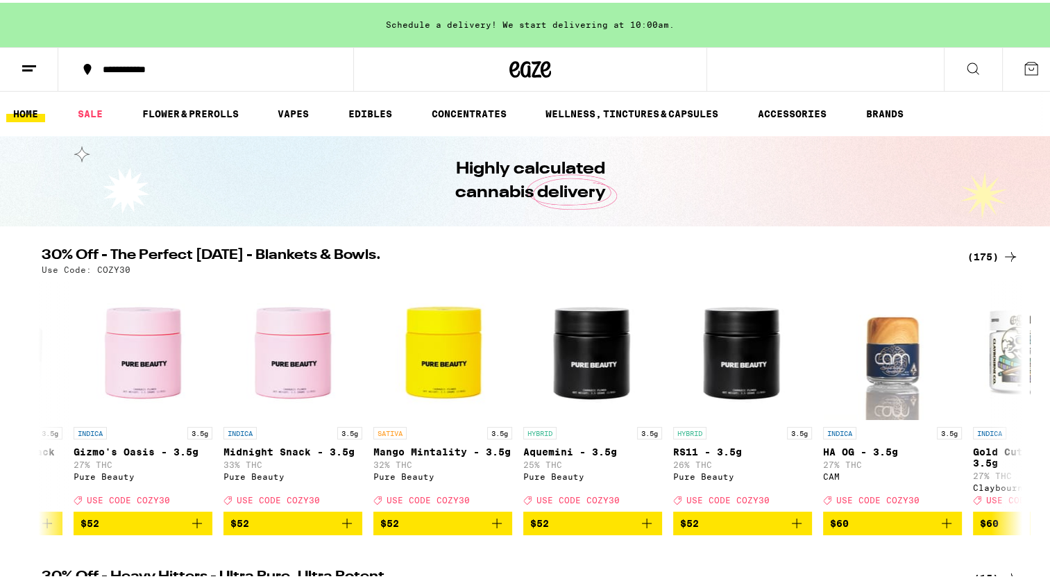
click at [1005, 246] on icon at bounding box center [1010, 254] width 17 height 17
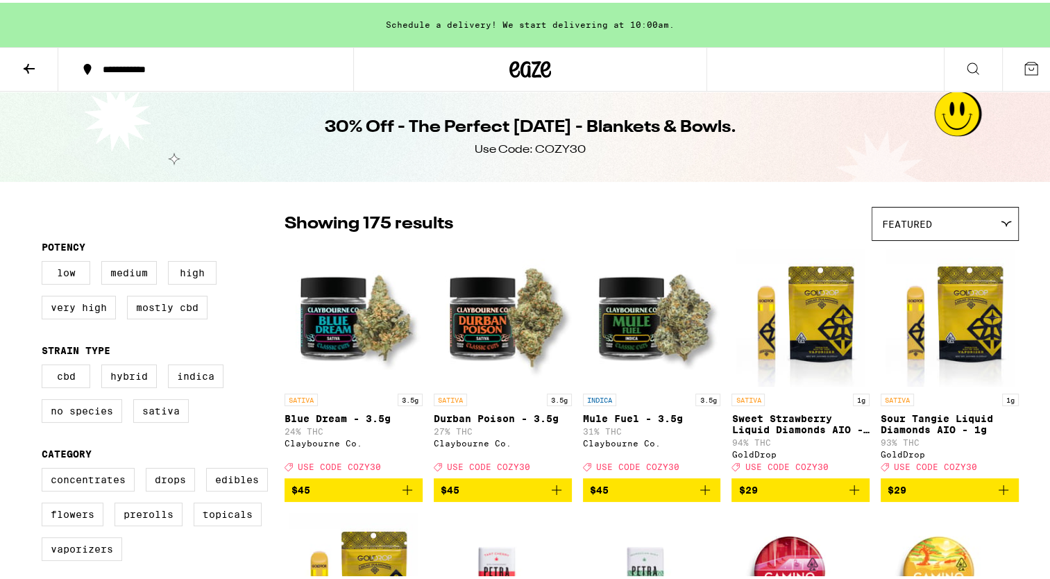
click at [1003, 417] on p "Sour Tangie Liquid Diamonds AIO - 1g" at bounding box center [950, 421] width 138 height 22
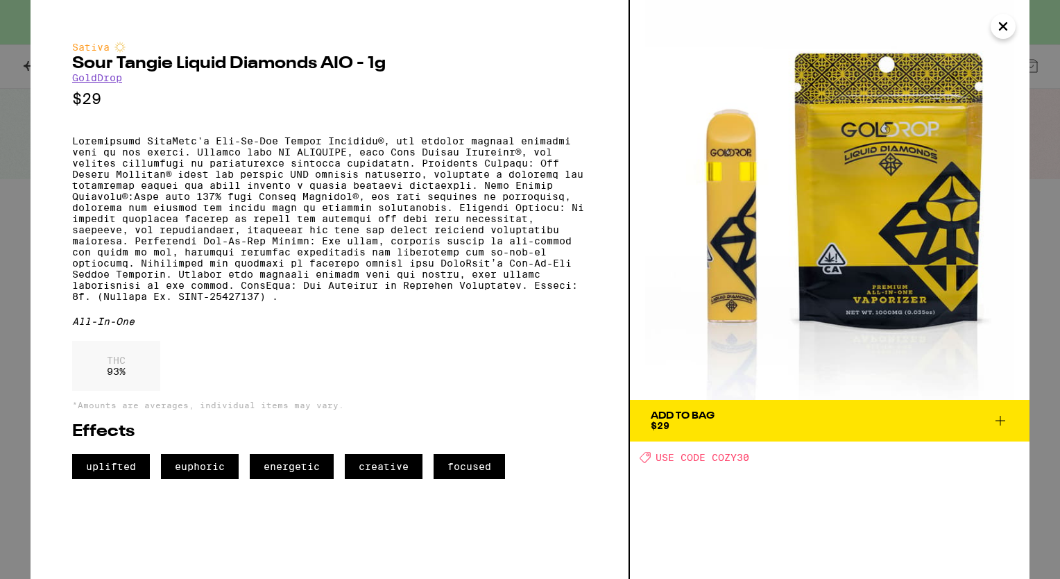
click at [1004, 28] on icon "Close" at bounding box center [1003, 26] width 17 height 21
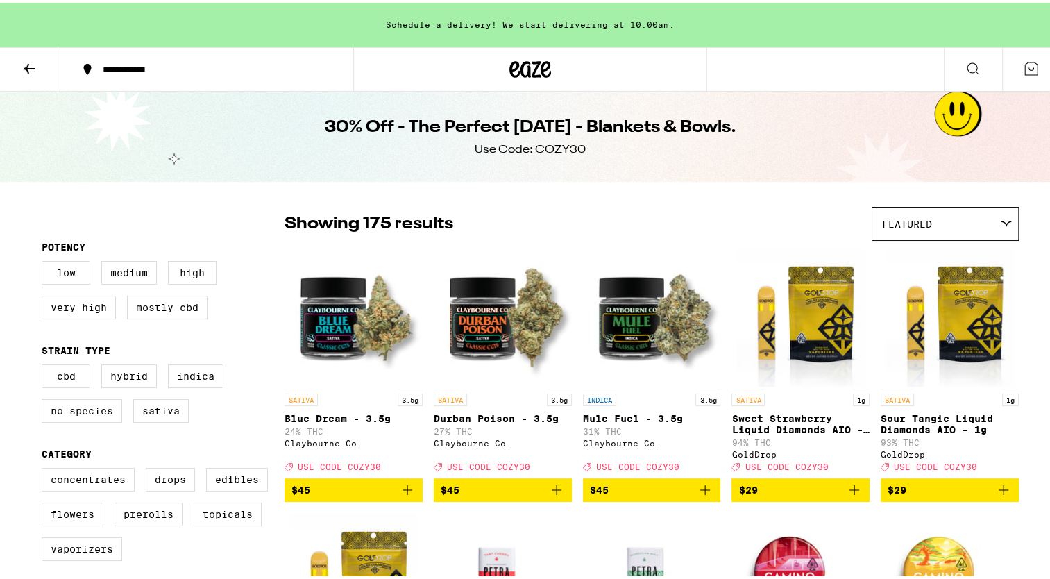
click at [1049, 26] on div "Schedule a delivery! We start delivering at 10:00am." at bounding box center [530, 22] width 1060 height 44
click at [999, 212] on div "Featured" at bounding box center [945, 221] width 146 height 33
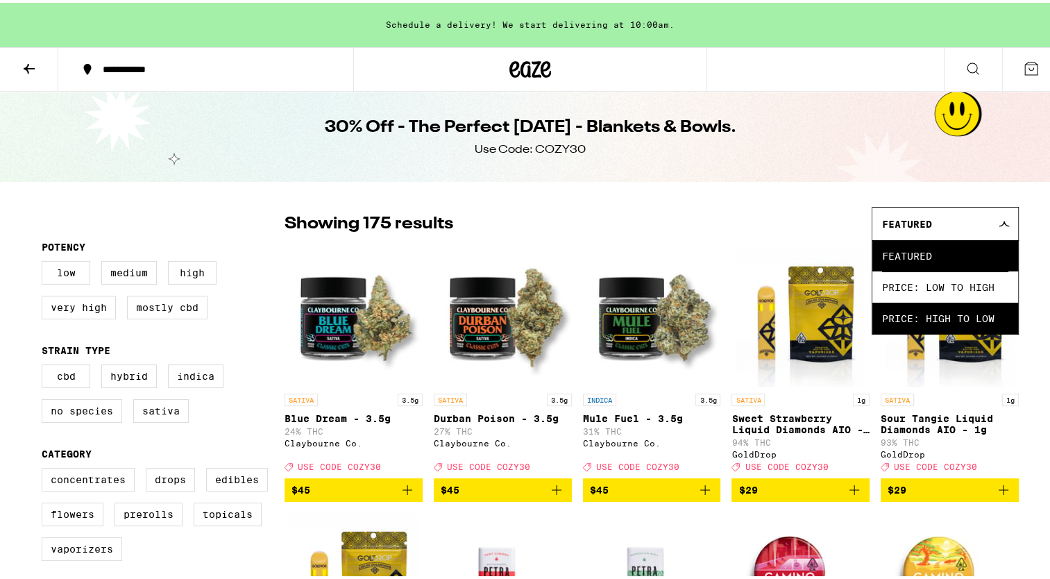
click at [966, 314] on span "Price: High to Low" at bounding box center [945, 315] width 126 height 31
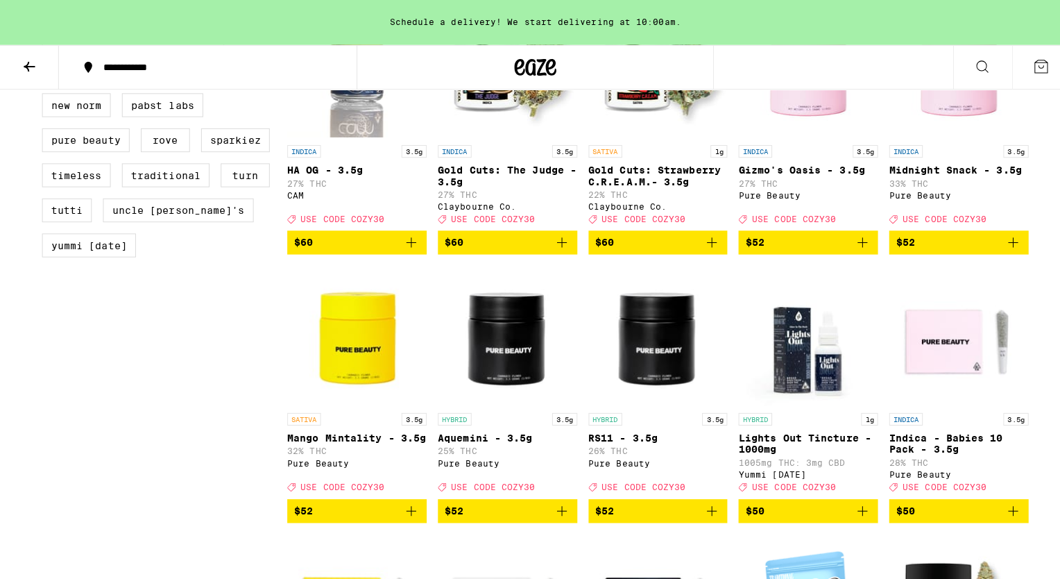
scroll to position [1314, 0]
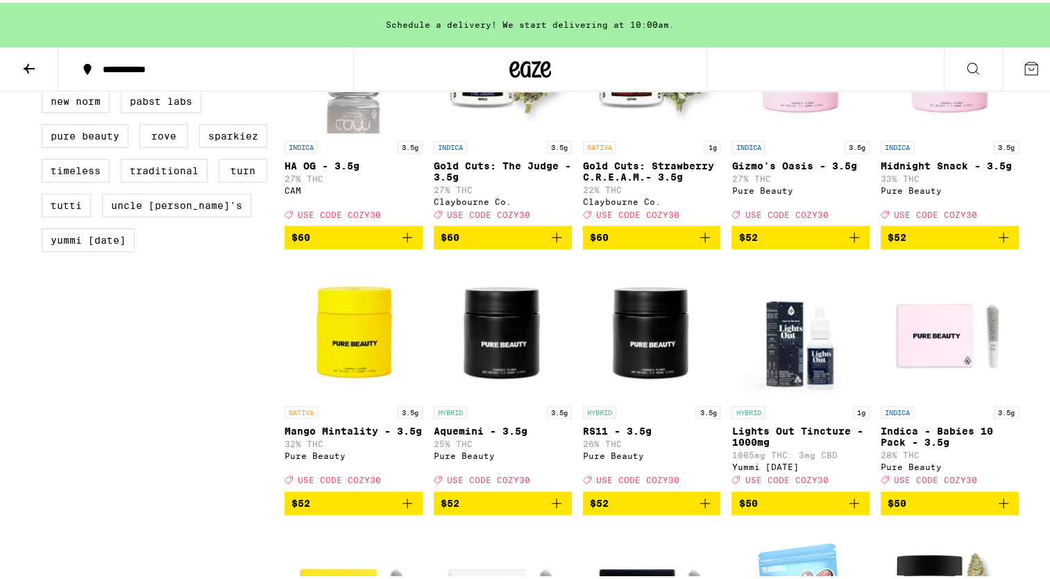
click at [312, 362] on img "Open page for Mango Mintality - 3.5g from Pure Beauty" at bounding box center [353, 326] width 138 height 139
